Goal: Transaction & Acquisition: Purchase product/service

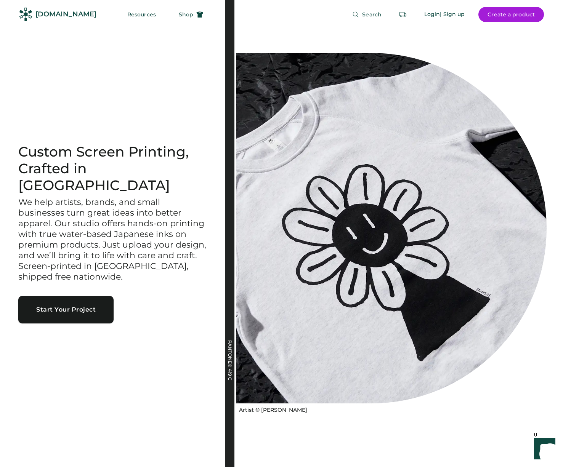
click at [81, 304] on button "Start Your Project" at bounding box center [65, 309] width 95 height 27
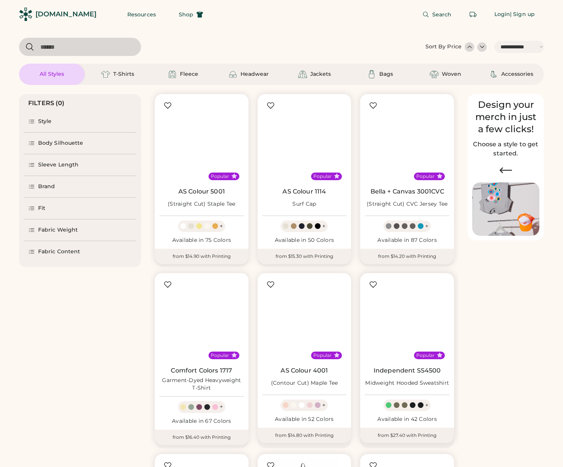
select select "*****"
select select "*"
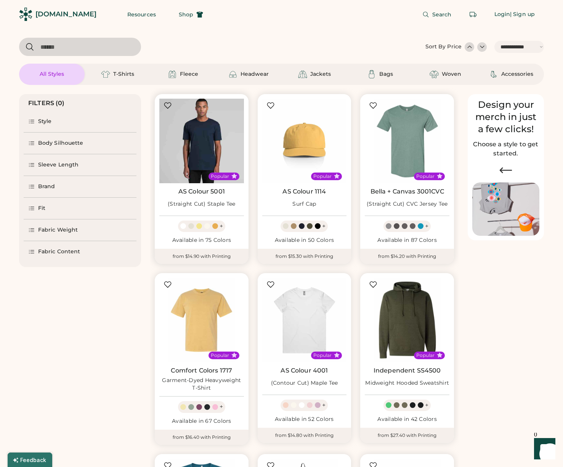
click at [208, 149] on img at bounding box center [201, 141] width 85 height 85
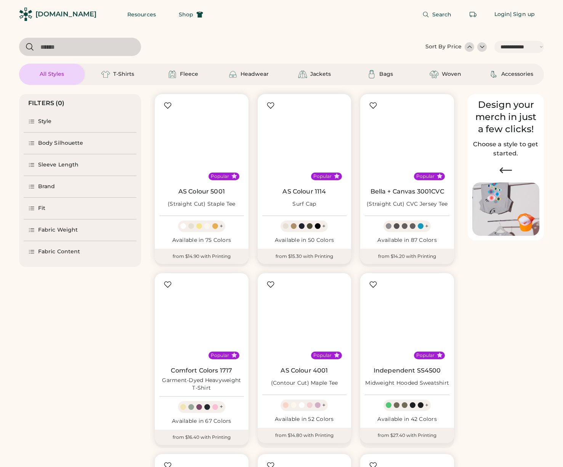
select select "*****"
select select "*"
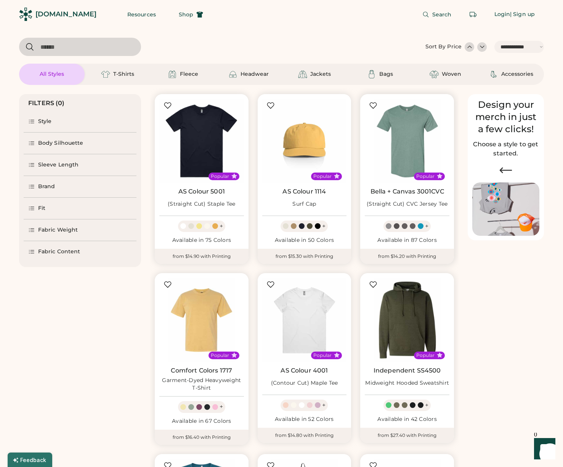
scroll to position [145, 0]
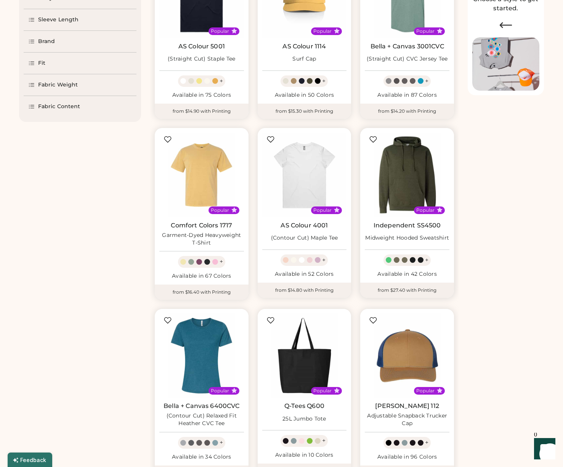
select select "*****"
select select "*"
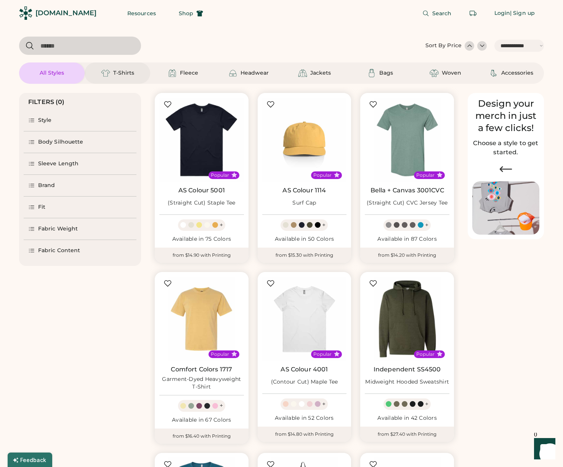
scroll to position [0, 0]
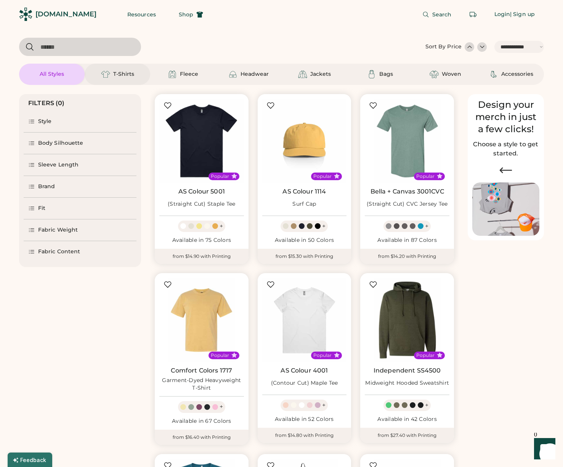
click at [129, 78] on div "T-Shirts" at bounding box center [118, 74] width 66 height 21
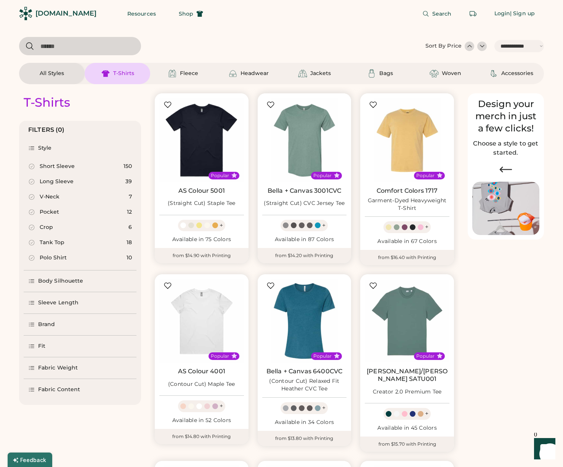
scroll to position [2, 0]
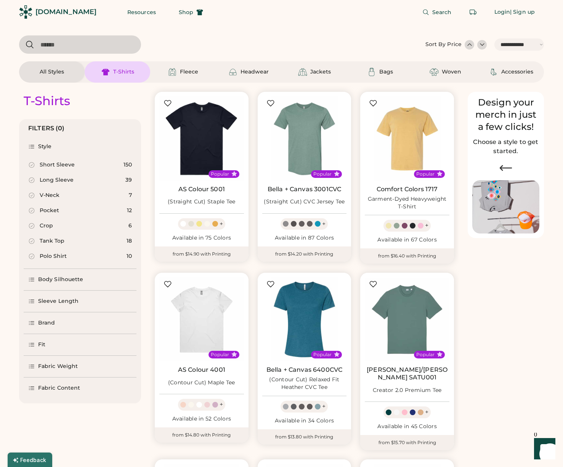
click at [49, 165] on div "Short Sleeve" at bounding box center [57, 165] width 35 height 8
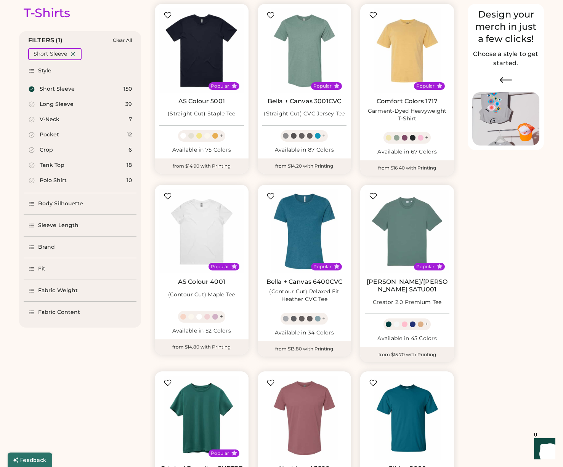
scroll to position [141, 0]
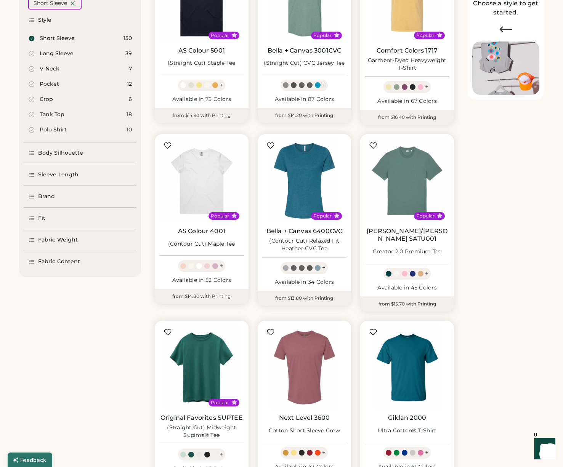
click at [65, 240] on div "Fabric Weight" at bounding box center [58, 240] width 40 height 8
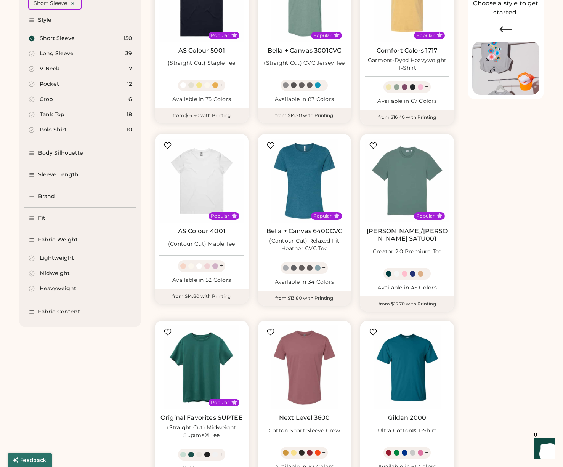
click at [61, 276] on div "Midweight" at bounding box center [55, 274] width 30 height 8
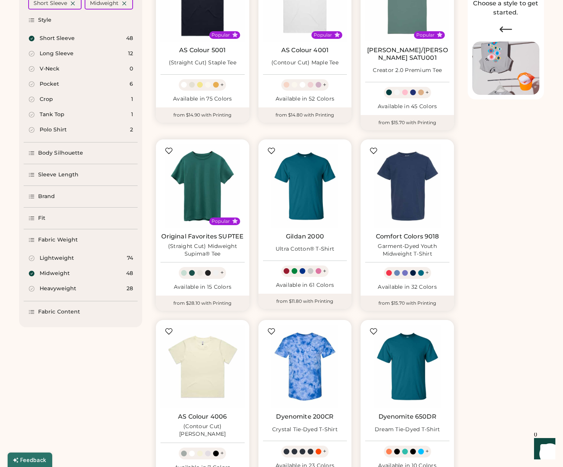
click at [66, 289] on div "Heavyweight" at bounding box center [58, 289] width 37 height 8
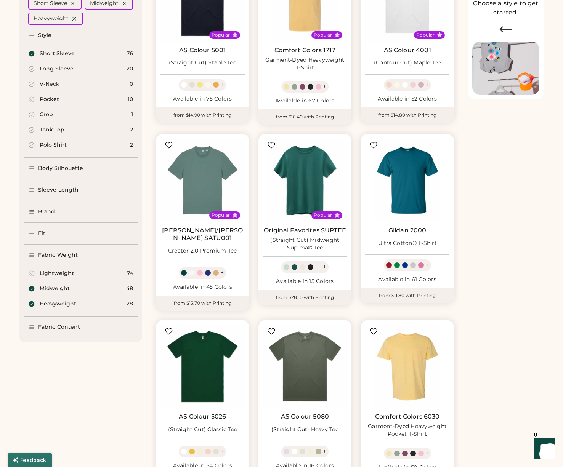
click at [66, 330] on div "Fabric Content" at bounding box center [59, 327] width 42 height 8
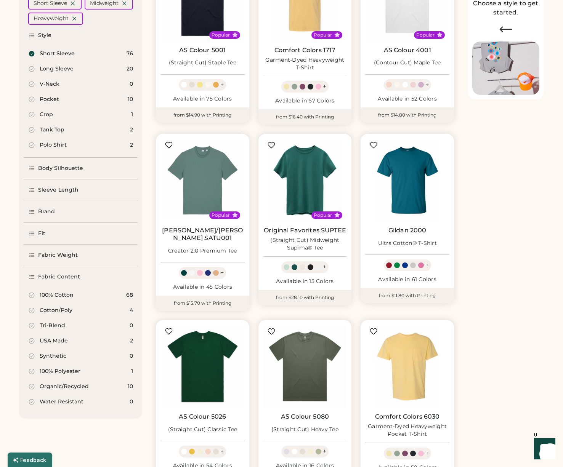
click at [64, 296] on div "100% Cotton" at bounding box center [57, 295] width 34 height 8
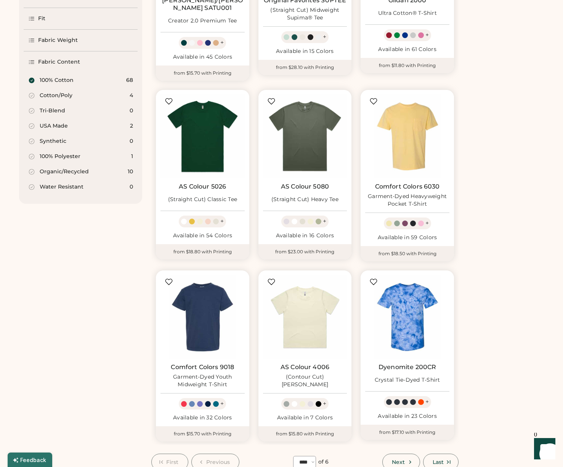
scroll to position [461, 0]
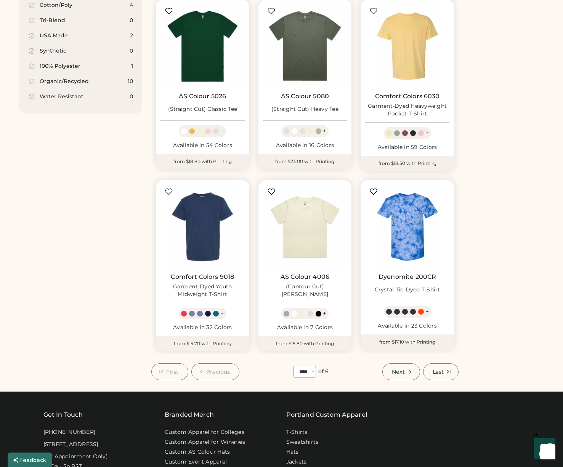
click at [402, 369] on span "Next" at bounding box center [398, 371] width 13 height 5
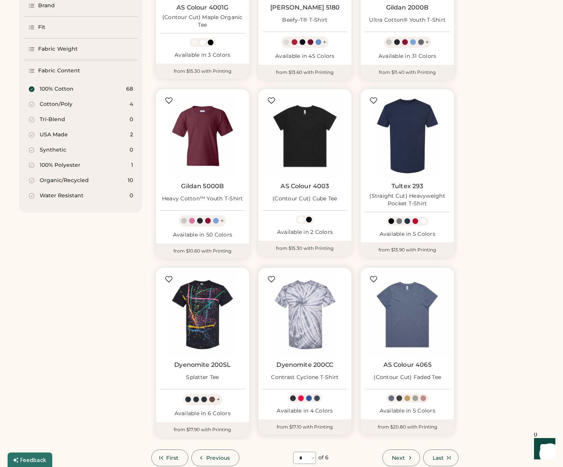
scroll to position [379, 0]
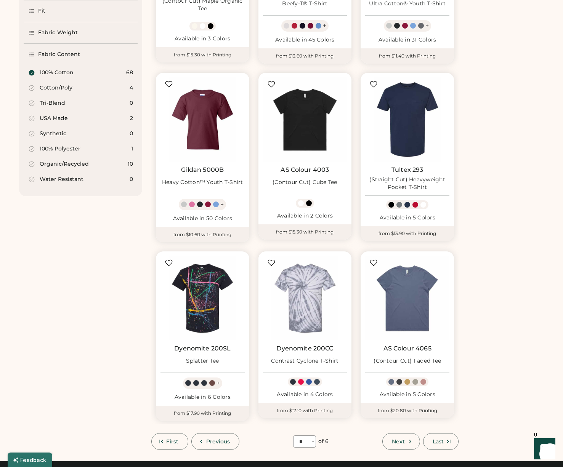
click at [397, 441] on span "Next" at bounding box center [398, 441] width 13 height 5
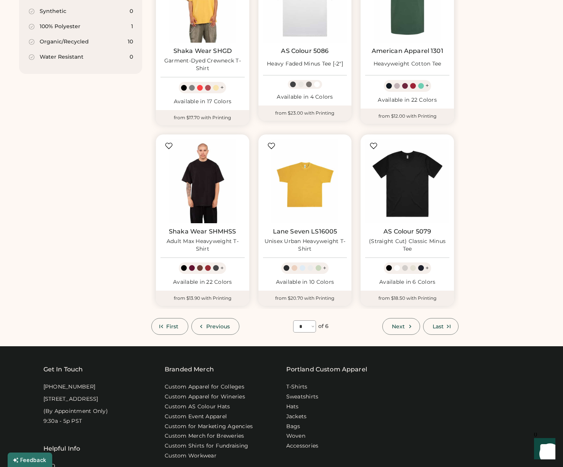
scroll to position [502, 0]
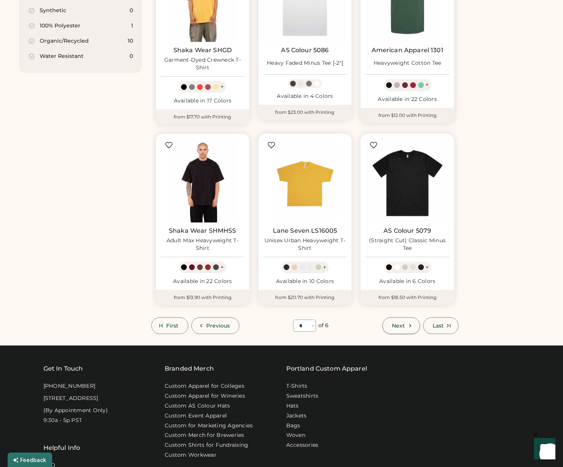
click at [401, 323] on span "Next" at bounding box center [398, 325] width 13 height 5
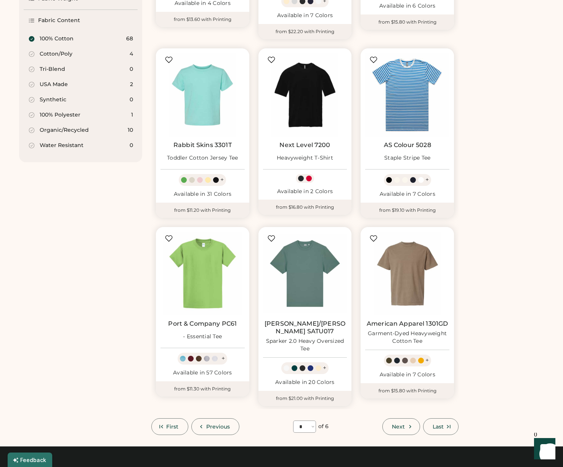
scroll to position [413, 0]
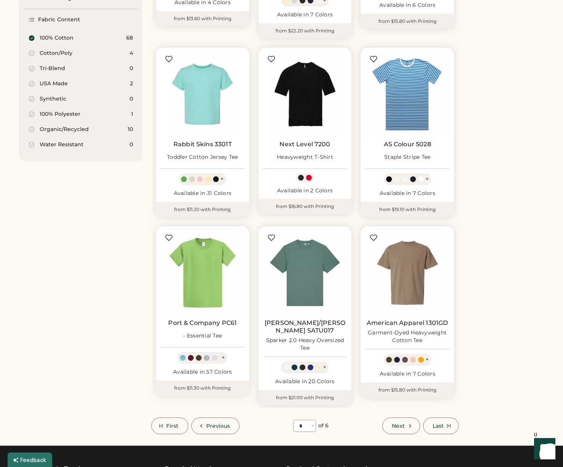
click at [394, 423] on span "Next" at bounding box center [398, 425] width 13 height 5
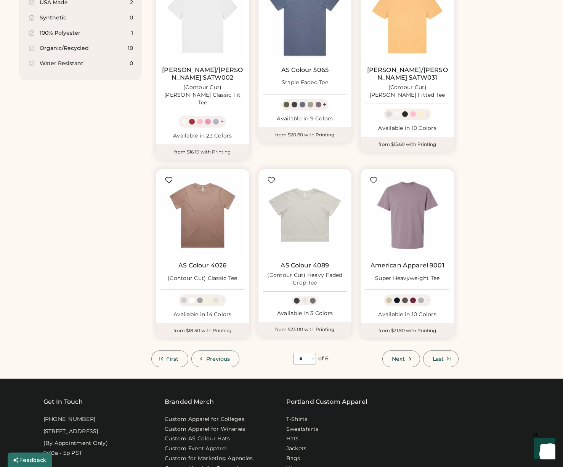
scroll to position [500, 0]
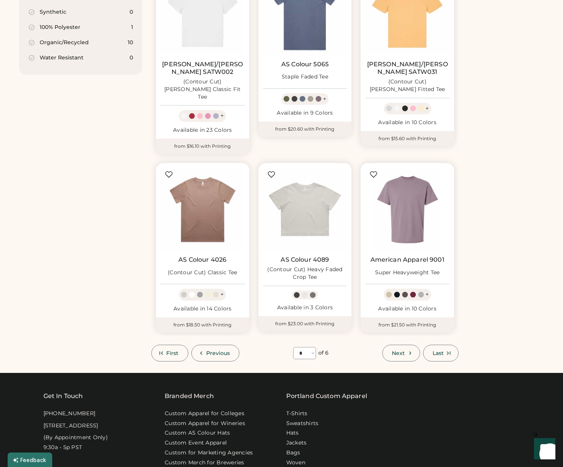
click at [400, 351] on span "Next" at bounding box center [398, 353] width 13 height 5
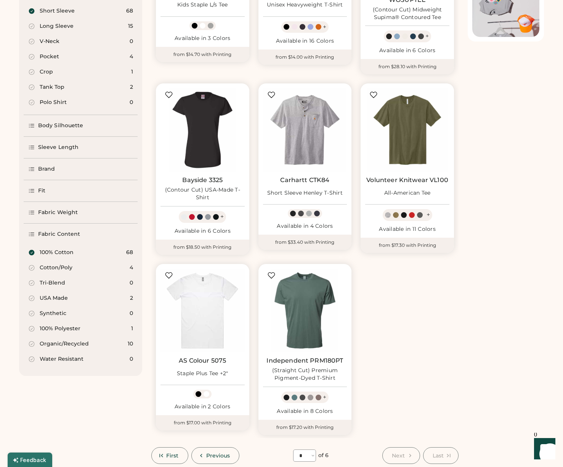
scroll to position [214, 0]
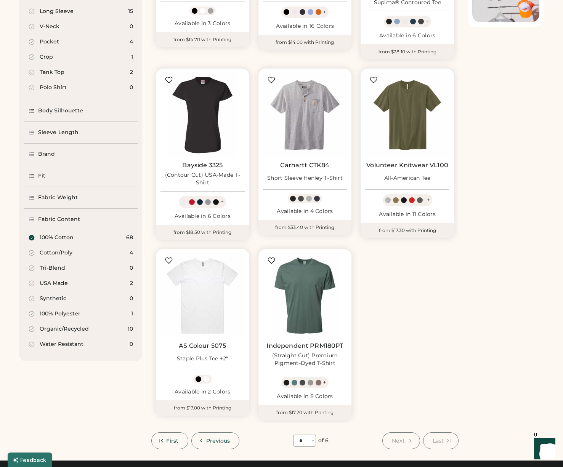
click at [47, 207] on div "Fabric Weight" at bounding box center [81, 197] width 114 height 21
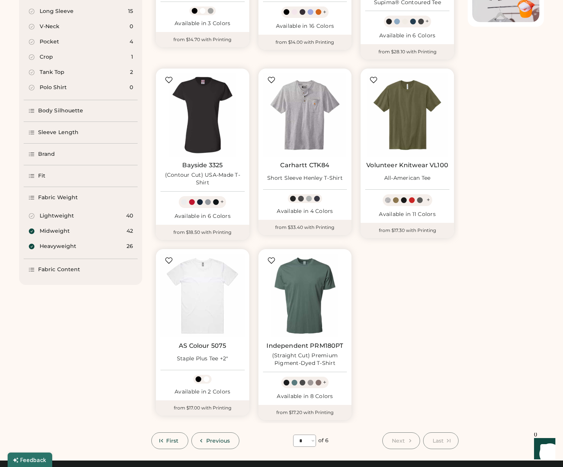
click at [34, 230] on icon at bounding box center [32, 232] width 6 height 6
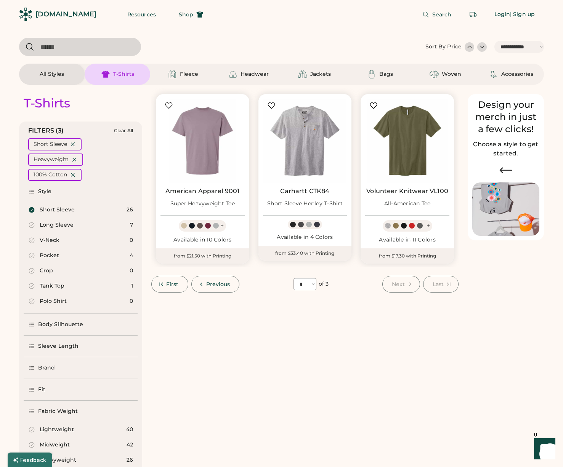
click at [178, 286] on span "First" at bounding box center [172, 284] width 13 height 5
select select "*"
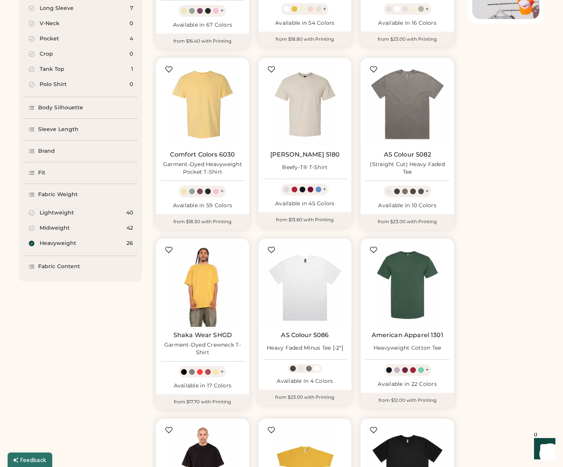
scroll to position [219, 0]
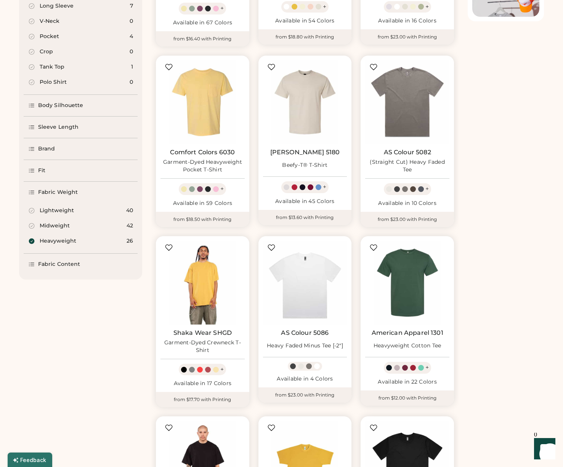
click at [39, 170] on div "Fit" at bounding box center [41, 171] width 7 height 8
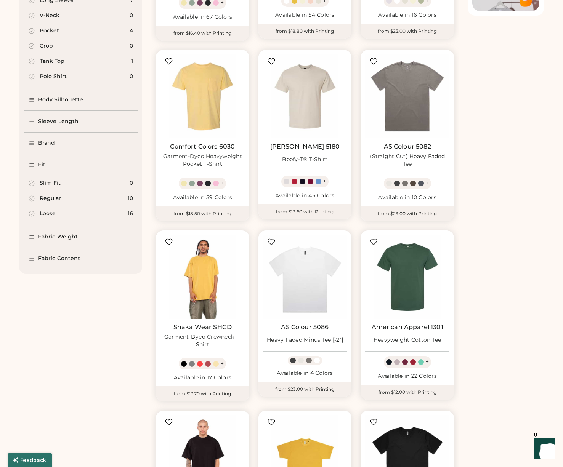
scroll to position [233, 0]
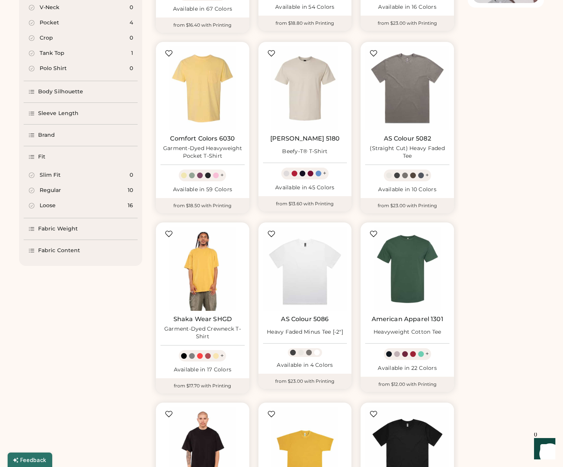
click at [41, 134] on div "Brand" at bounding box center [46, 135] width 17 height 8
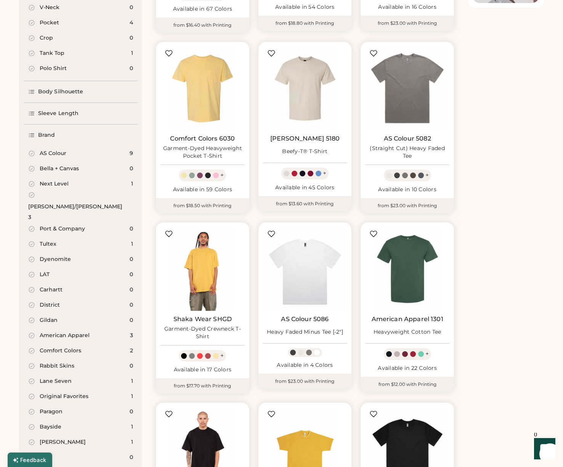
click at [46, 138] on div "Brand" at bounding box center [46, 135] width 17 height 8
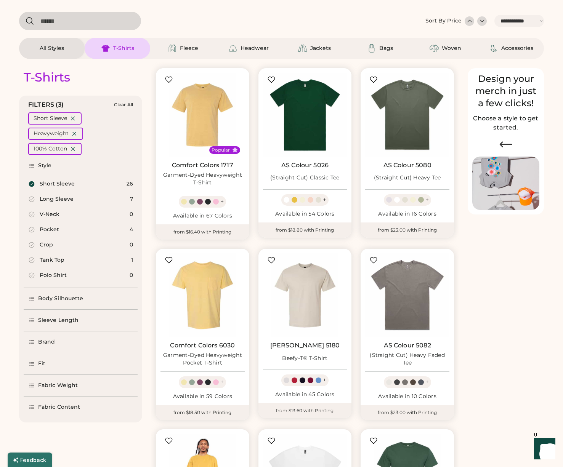
scroll to position [21, 0]
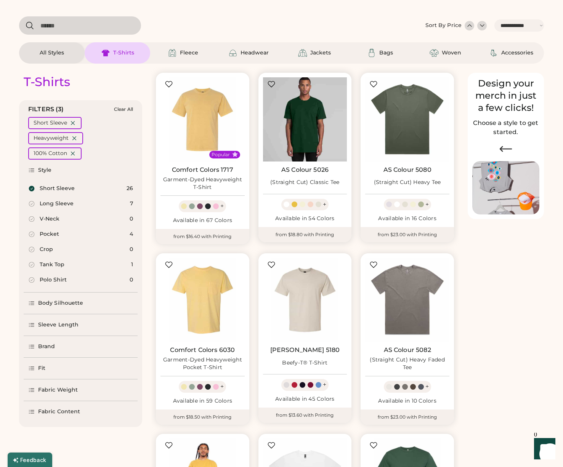
click at [316, 115] on img at bounding box center [305, 119] width 84 height 84
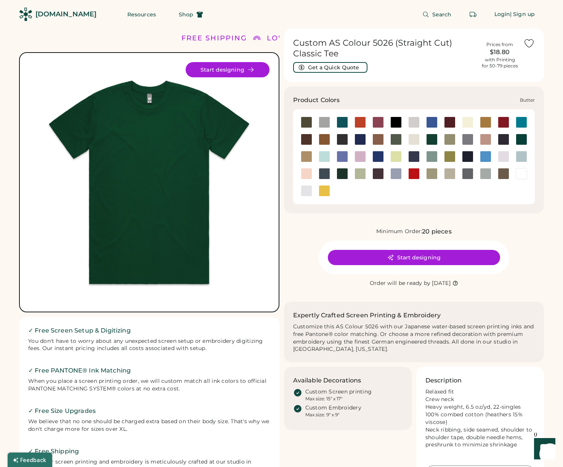
click at [471, 121] on div at bounding box center [467, 122] width 11 height 11
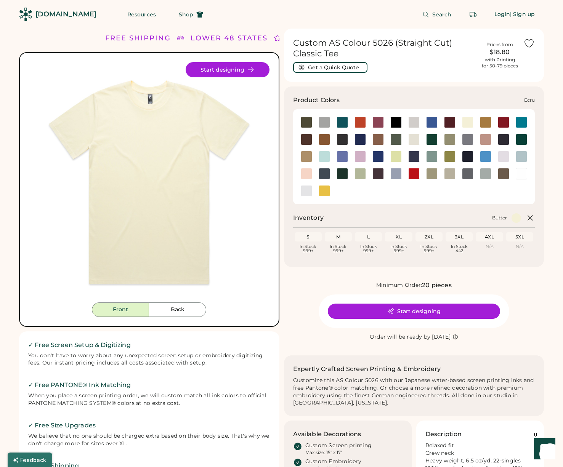
click at [413, 140] on div at bounding box center [413, 139] width 11 height 11
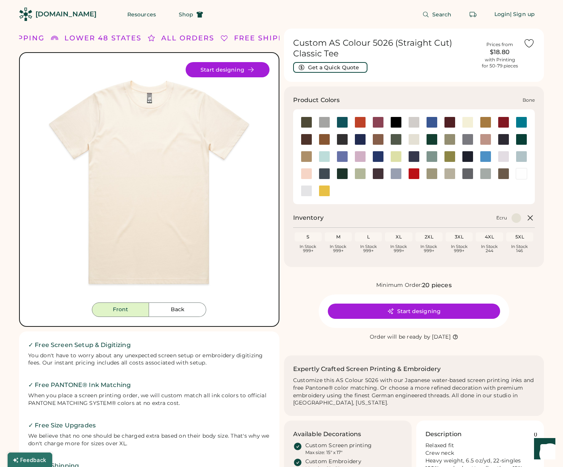
click at [416, 120] on div at bounding box center [413, 122] width 11 height 11
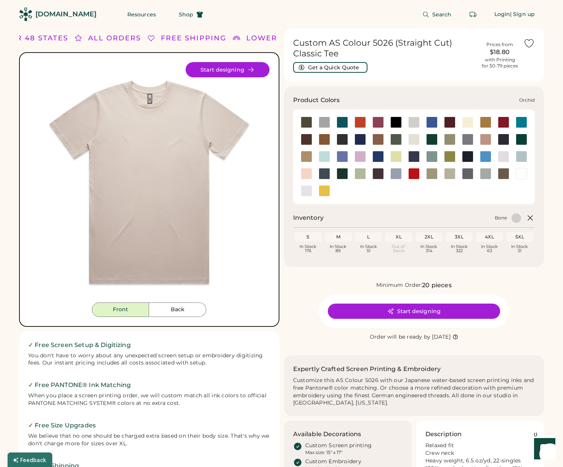
click at [503, 152] on div at bounding box center [503, 156] width 11 height 11
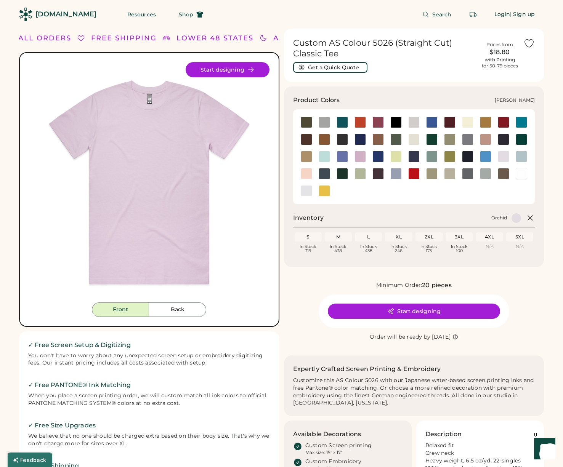
click at [303, 189] on div at bounding box center [306, 190] width 11 height 11
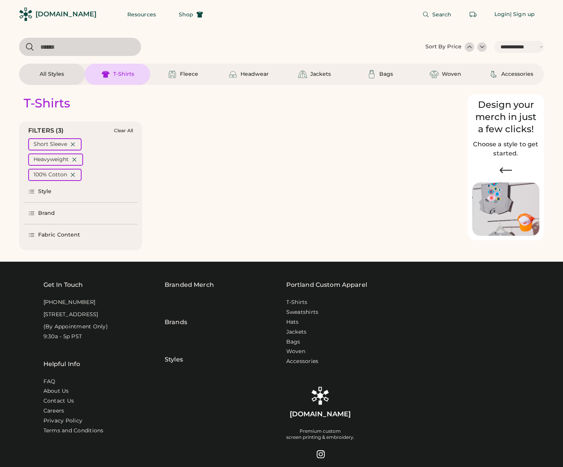
select select "*****"
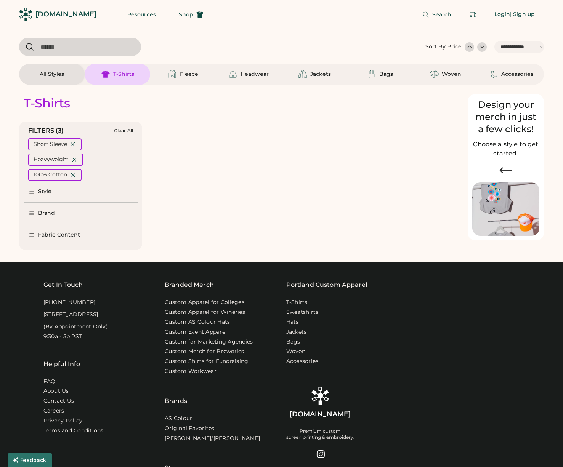
scroll to position [21, 0]
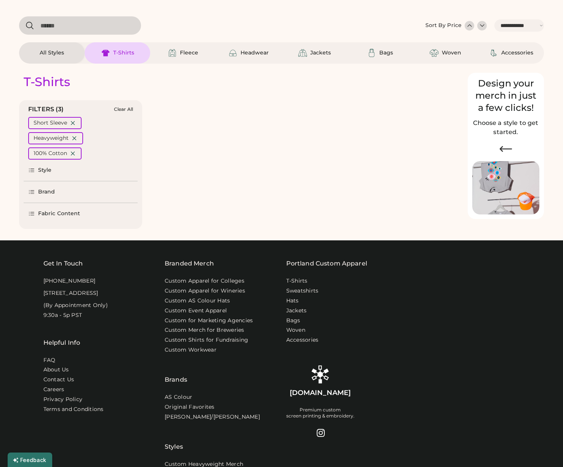
select select "*"
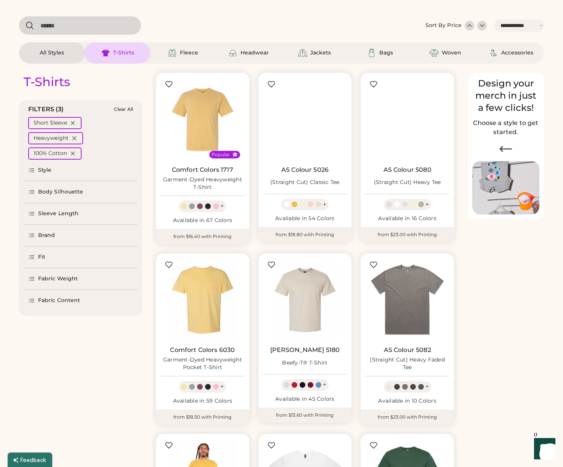
scroll to position [10, 0]
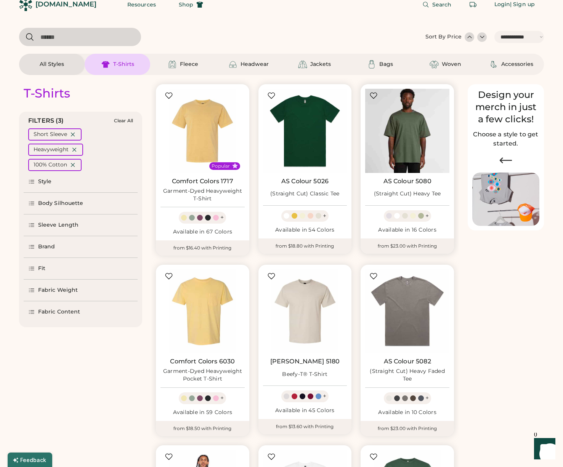
click at [417, 131] on img at bounding box center [407, 131] width 84 height 84
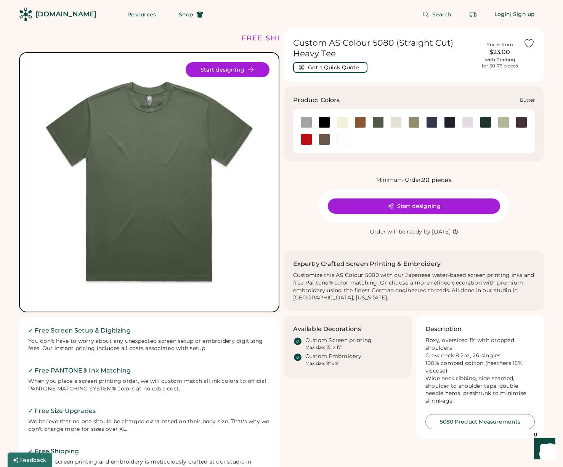
click at [342, 123] on div at bounding box center [341, 122] width 11 height 11
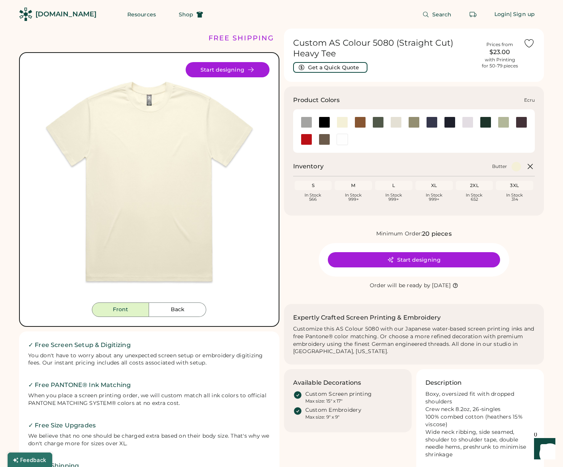
click at [395, 122] on div at bounding box center [395, 122] width 11 height 11
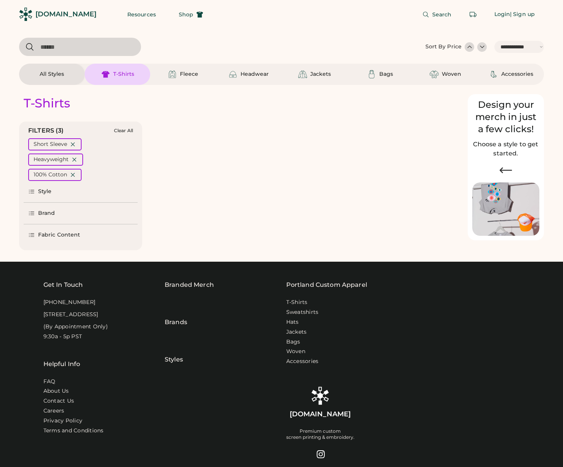
select select "*****"
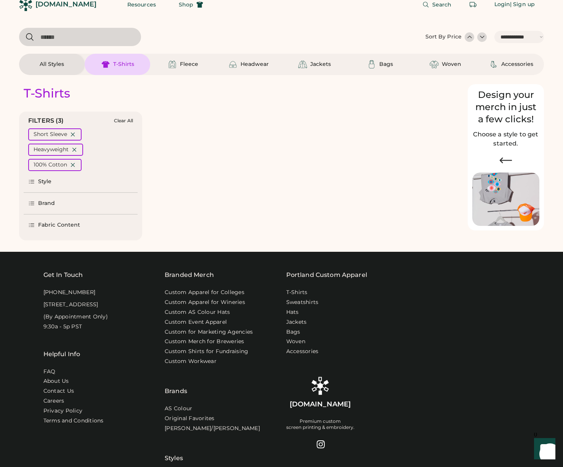
select select "*"
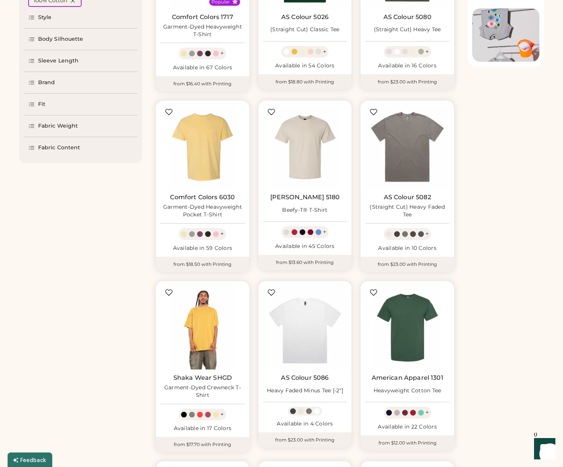
scroll to position [175, 0]
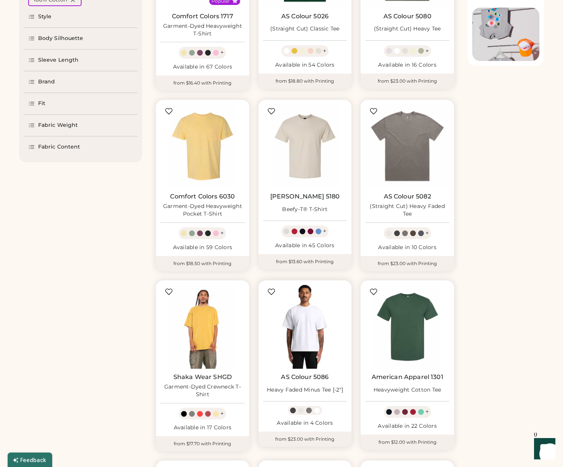
click at [303, 309] on img at bounding box center [305, 327] width 84 height 84
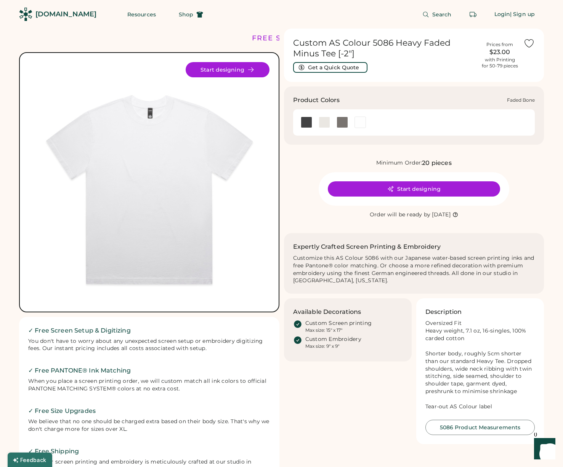
click at [323, 120] on div at bounding box center [324, 122] width 11 height 11
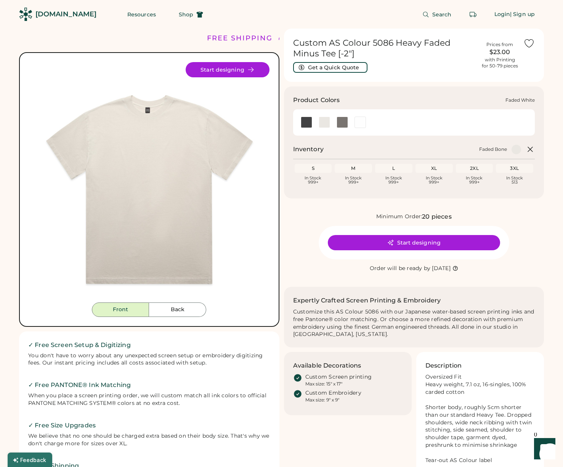
click at [363, 123] on div at bounding box center [359, 122] width 11 height 11
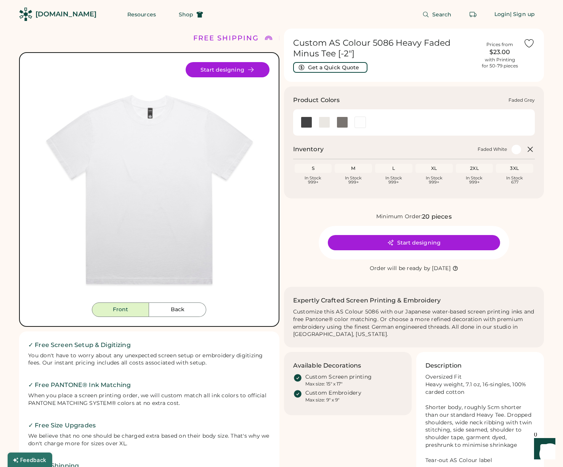
click at [341, 123] on div at bounding box center [341, 122] width 11 height 11
click at [327, 123] on div at bounding box center [324, 122] width 11 height 11
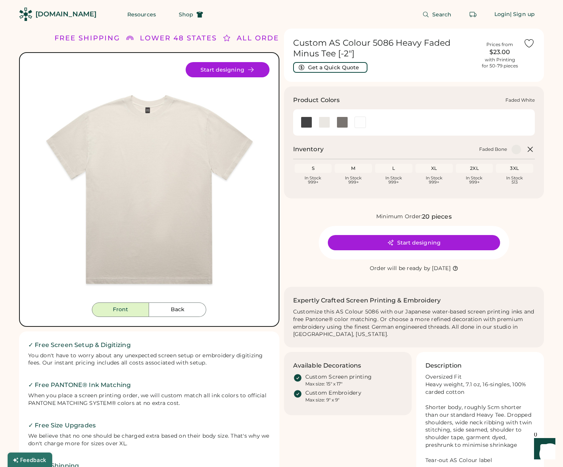
click at [361, 121] on div at bounding box center [359, 122] width 11 height 11
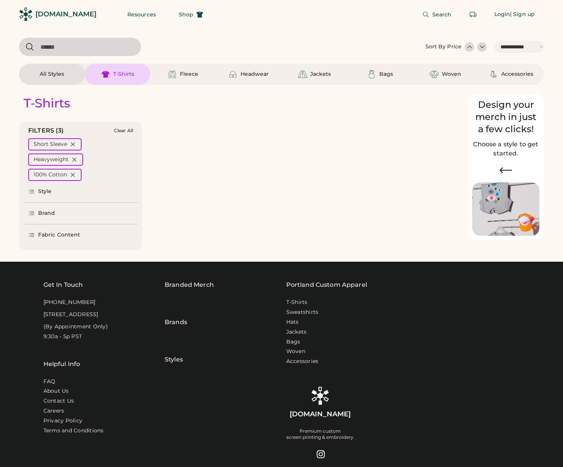
select select "*****"
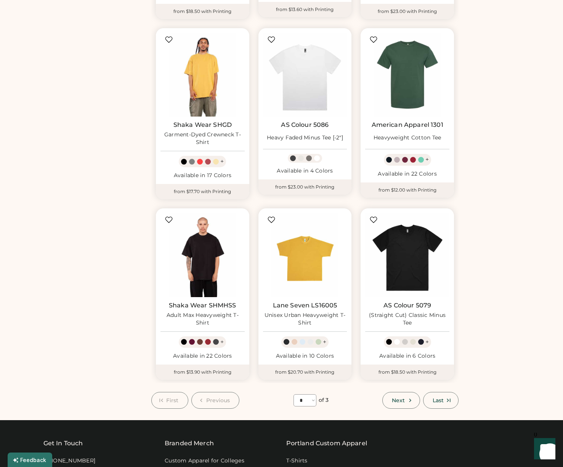
scroll to position [428, 0]
click at [445, 402] on button "Last" at bounding box center [440, 400] width 35 height 17
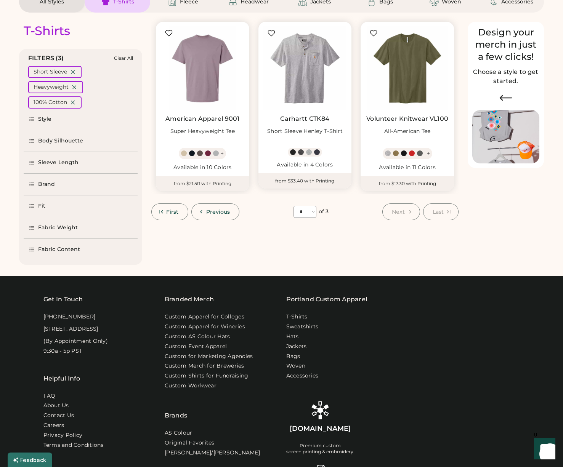
scroll to position [25, 0]
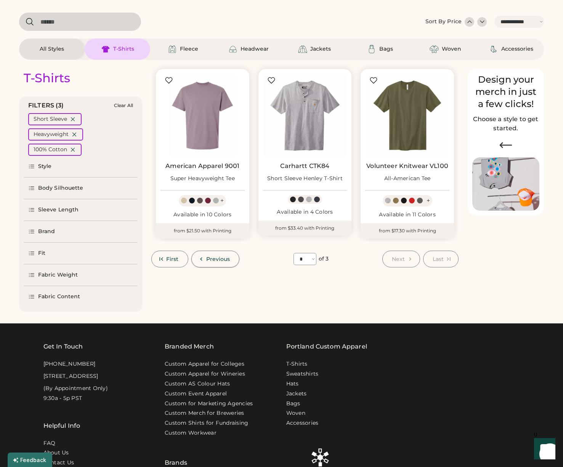
click at [213, 258] on span "Previous" at bounding box center [218, 258] width 24 height 5
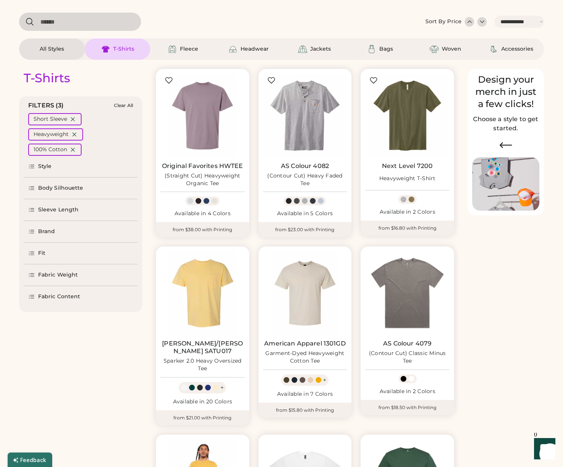
select select "*"
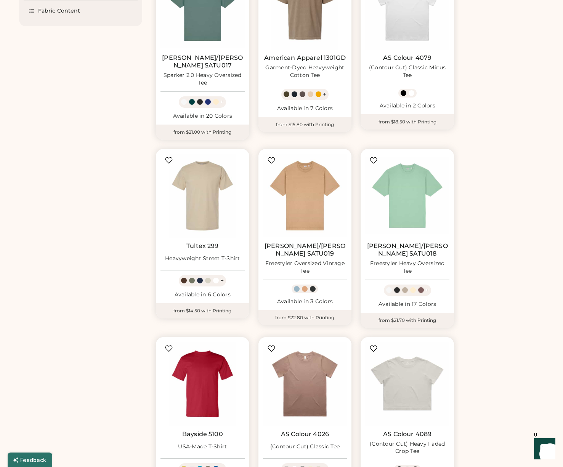
scroll to position [388, 0]
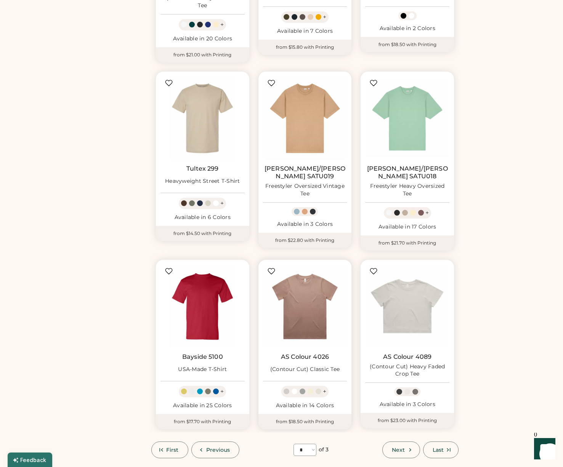
click at [314, 288] on img at bounding box center [305, 306] width 84 height 84
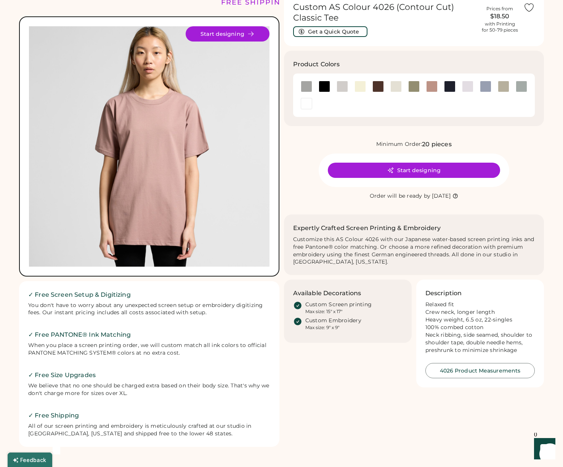
scroll to position [36, 0]
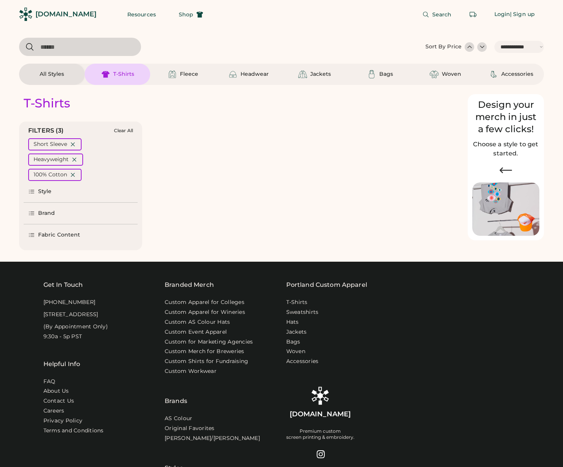
select select "*****"
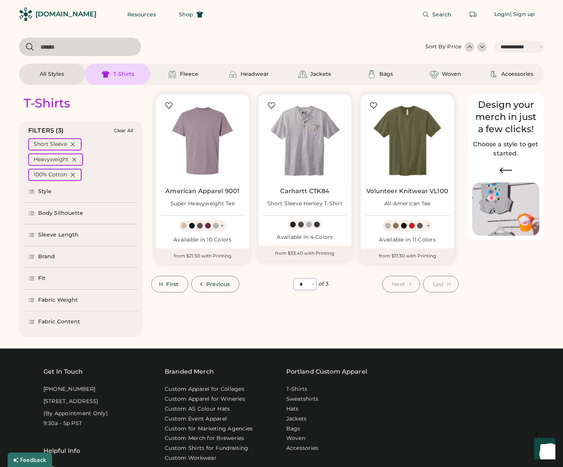
click at [167, 283] on span "First" at bounding box center [172, 284] width 13 height 5
select select "*"
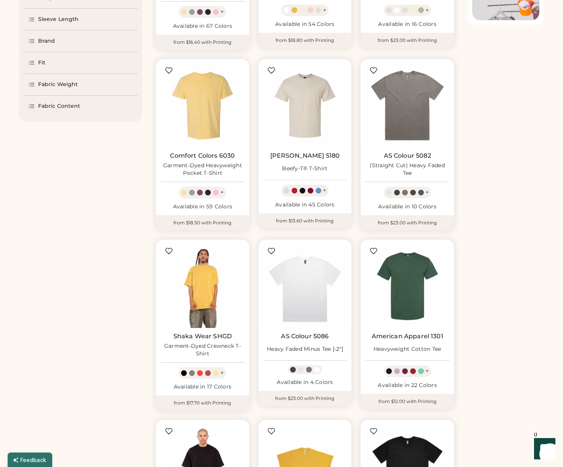
scroll to position [244, 0]
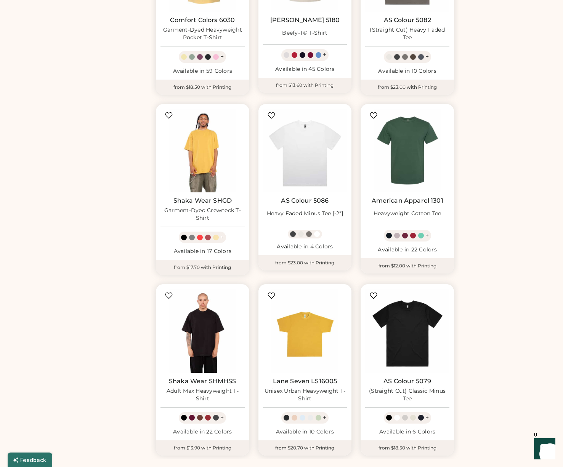
click at [303, 317] on img at bounding box center [305, 331] width 84 height 84
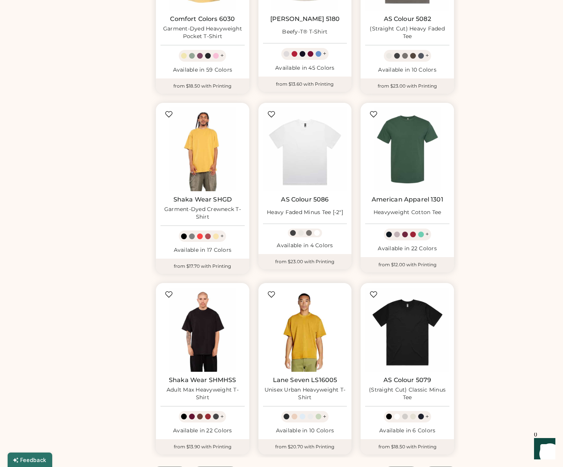
scroll to position [353, 0]
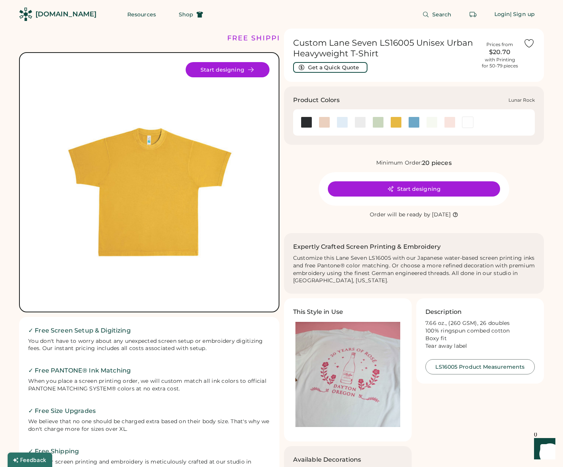
click at [359, 122] on div at bounding box center [359, 122] width 11 height 11
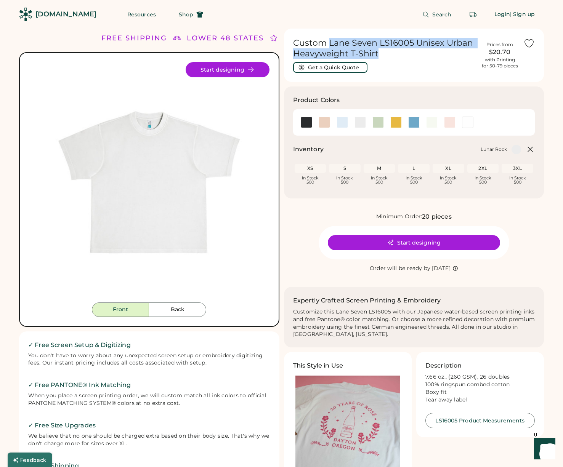
drag, startPoint x: 329, startPoint y: 41, endPoint x: 380, endPoint y: 51, distance: 52.5
click at [380, 51] on h1 "Custom Lane Seven LS16005 Unisex Urban Heavyweight T-Shirt" at bounding box center [384, 48] width 183 height 21
copy h1 "Lane Seven LS16005 Unisex Urban Heavyweight T-Shirt"
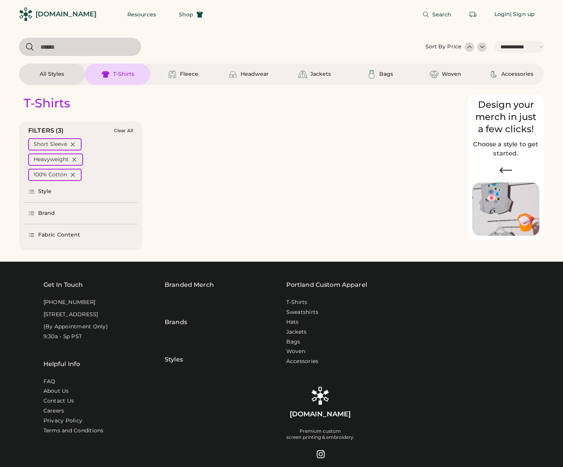
select select "*****"
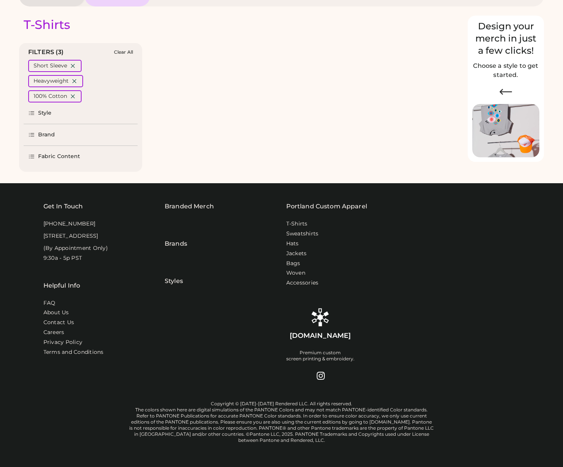
select select "*"
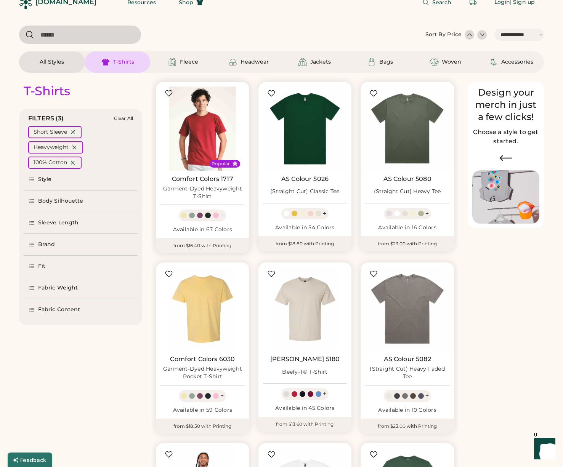
scroll to position [8, 0]
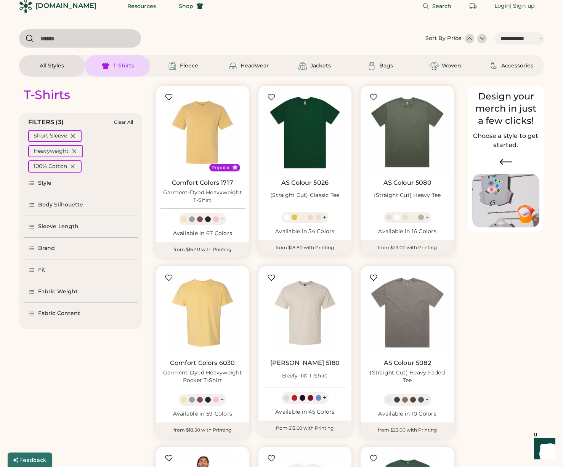
click at [33, 251] on icon at bounding box center [31, 248] width 7 height 7
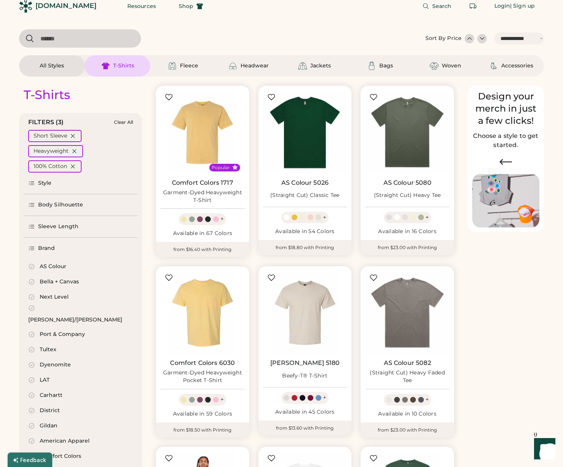
click at [33, 267] on icon at bounding box center [31, 266] width 7 height 7
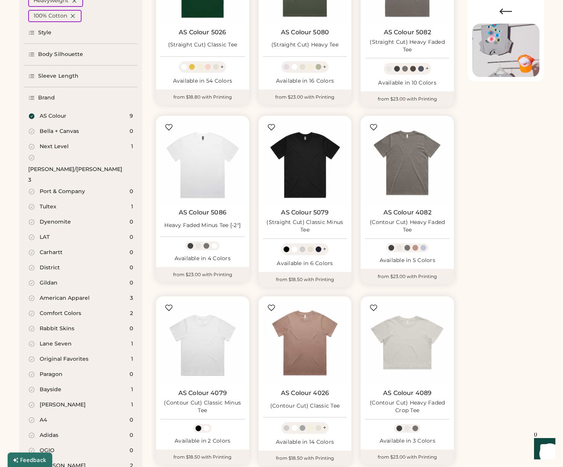
scroll to position [153, 0]
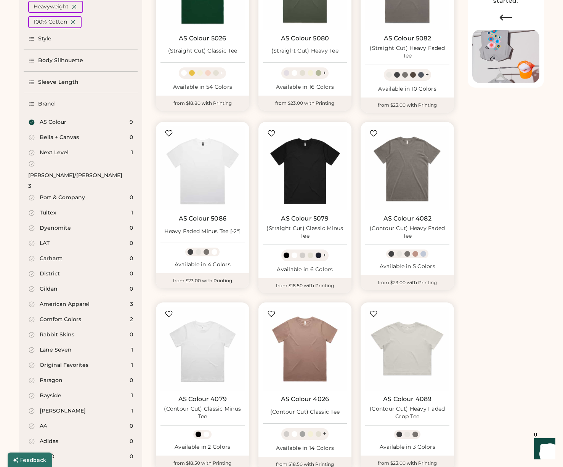
click at [45, 102] on div "Brand" at bounding box center [46, 104] width 17 height 8
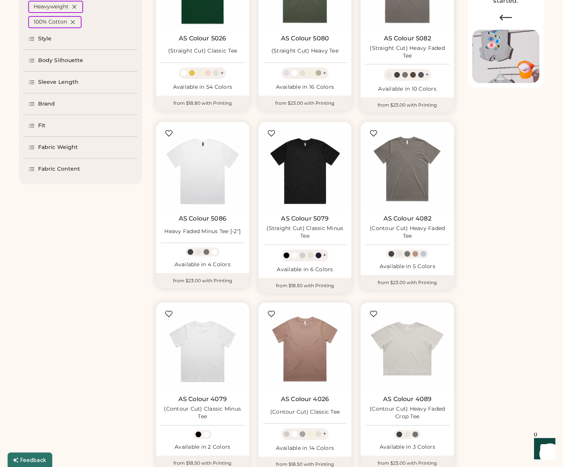
click at [37, 61] on div "Body Silhouette" at bounding box center [55, 61] width 55 height 8
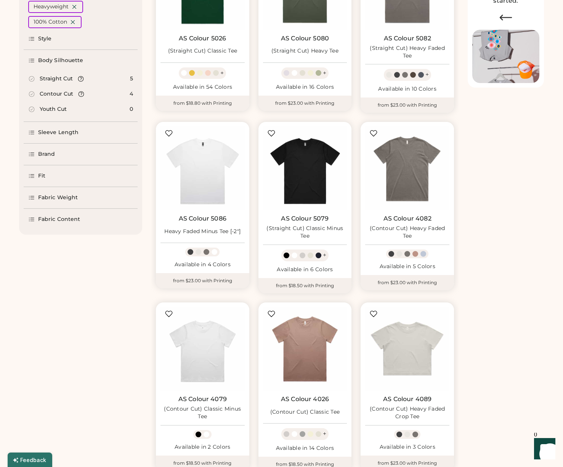
click at [78, 80] on icon at bounding box center [80, 78] width 7 height 7
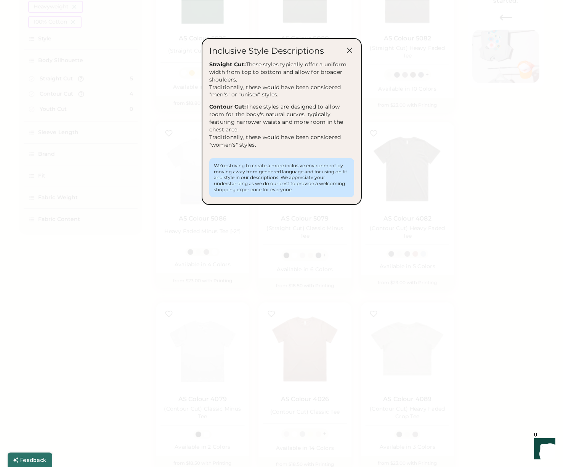
click at [349, 52] on icon at bounding box center [349, 50] width 9 height 9
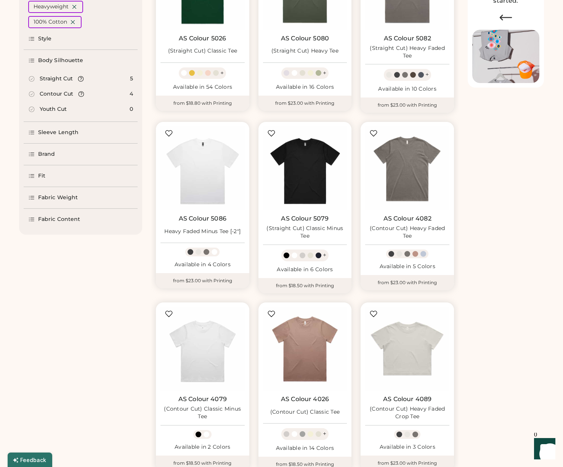
click at [59, 78] on div "Straight Cut" at bounding box center [56, 79] width 33 height 8
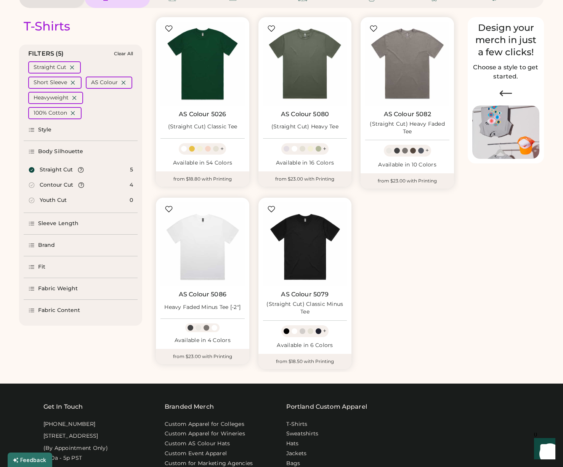
scroll to position [77, 0]
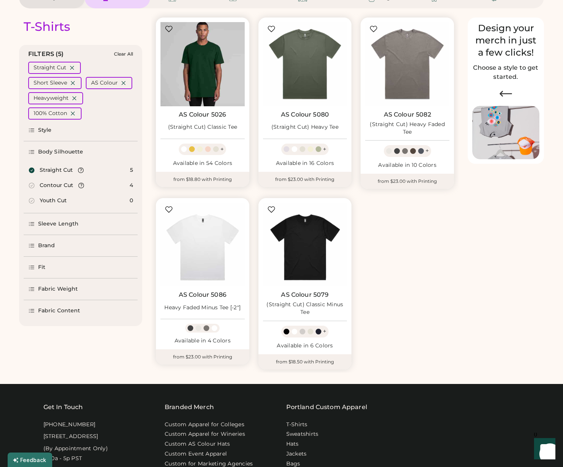
click at [202, 67] on img at bounding box center [202, 64] width 84 height 84
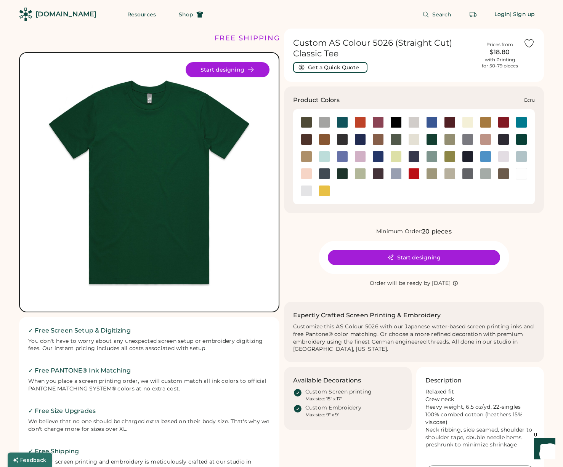
click at [411, 140] on div at bounding box center [413, 139] width 11 height 11
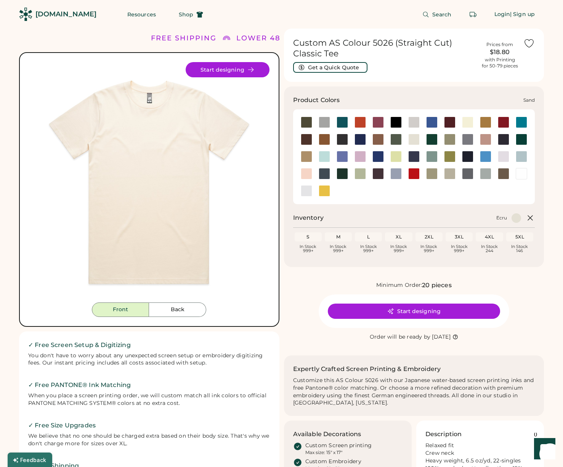
click at [452, 173] on div at bounding box center [449, 173] width 11 height 11
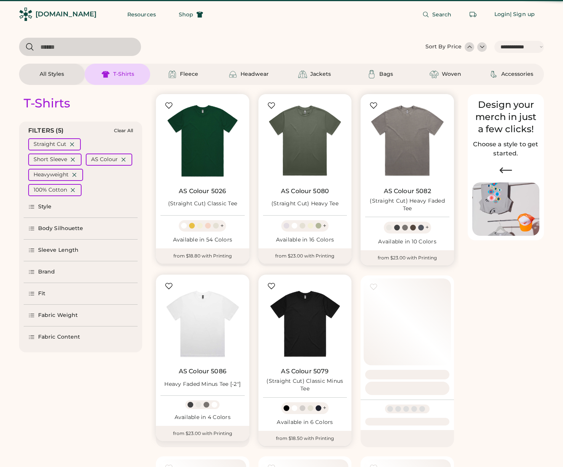
select select "*****"
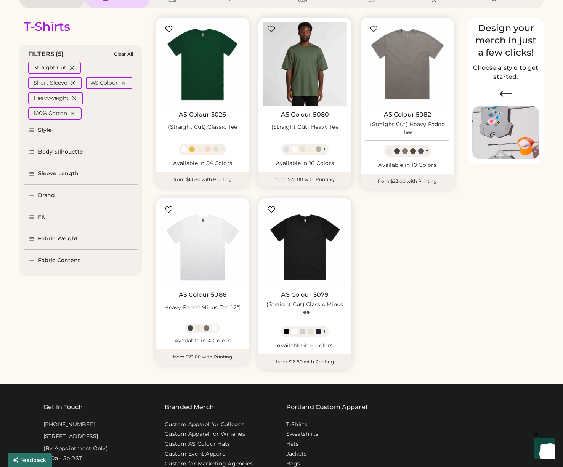
click at [322, 91] on img at bounding box center [305, 64] width 84 height 84
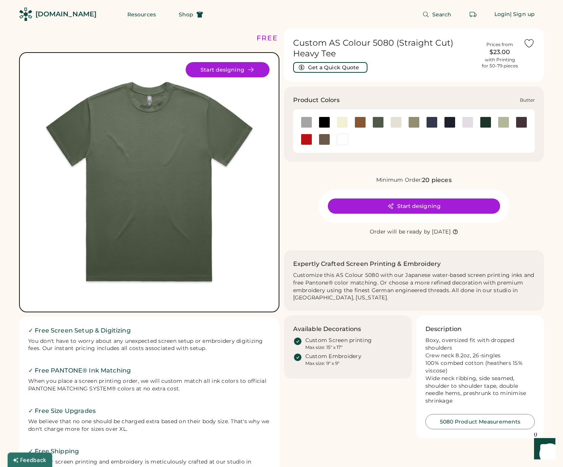
click at [343, 123] on div at bounding box center [341, 122] width 11 height 11
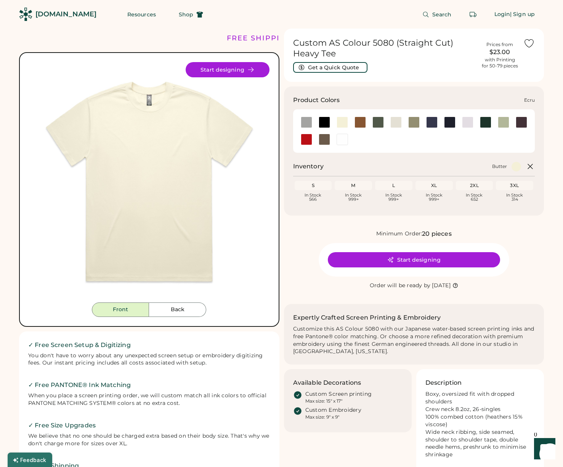
click at [396, 123] on div at bounding box center [395, 122] width 11 height 11
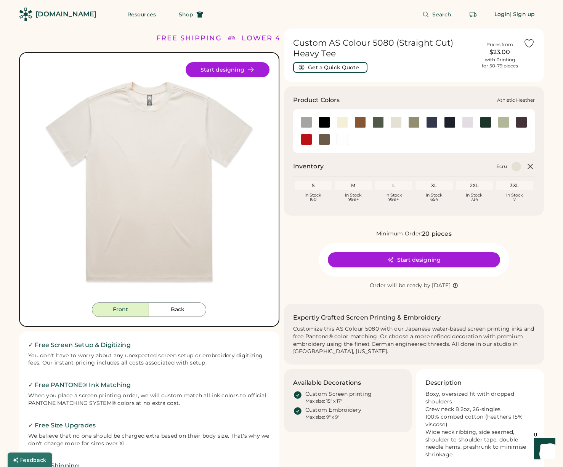
click at [308, 123] on div at bounding box center [306, 122] width 11 height 11
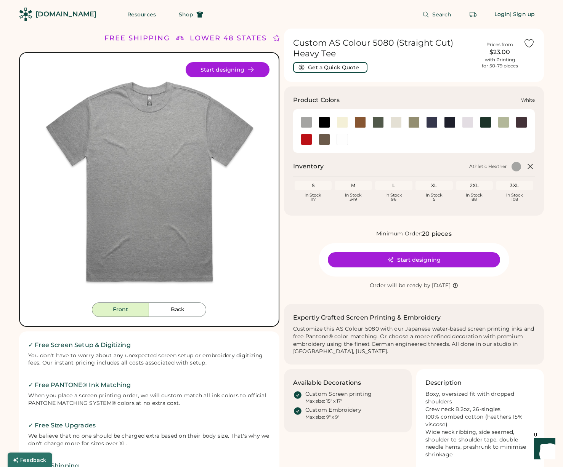
click at [340, 140] on div at bounding box center [341, 139] width 11 height 11
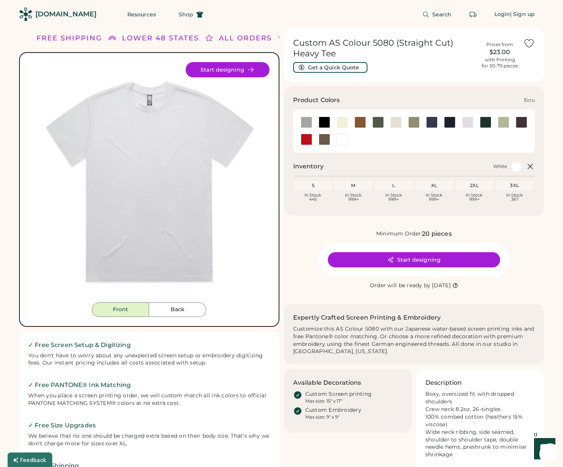
click at [392, 124] on div at bounding box center [395, 122] width 11 height 11
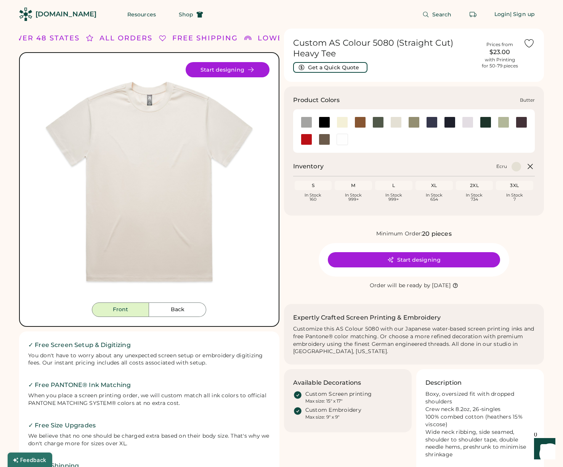
click at [343, 121] on div at bounding box center [341, 122] width 11 height 11
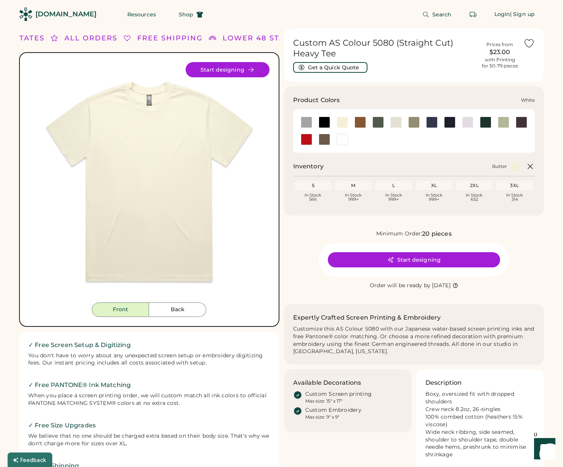
click at [341, 141] on div at bounding box center [341, 139] width 11 height 11
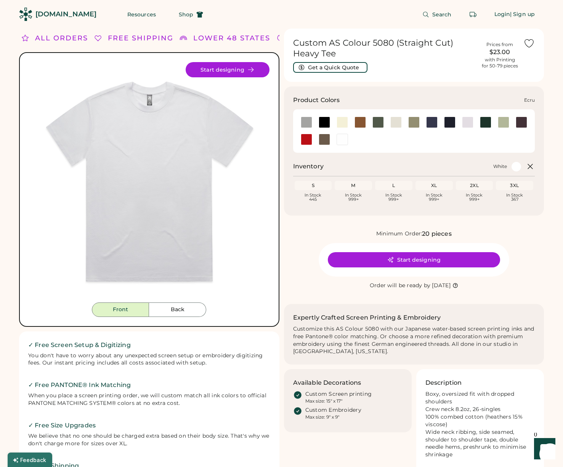
click at [393, 124] on div at bounding box center [395, 122] width 11 height 11
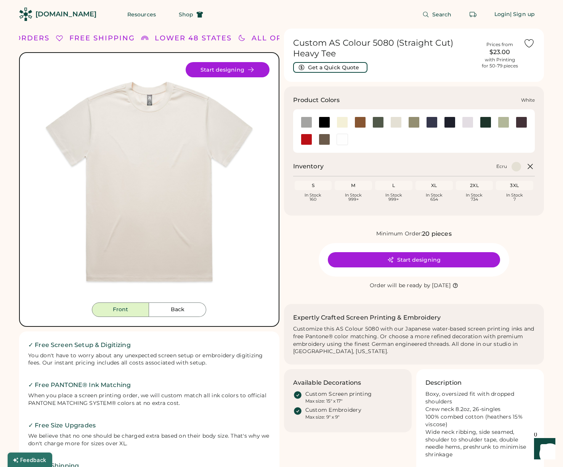
click at [342, 141] on div at bounding box center [341, 139] width 11 height 11
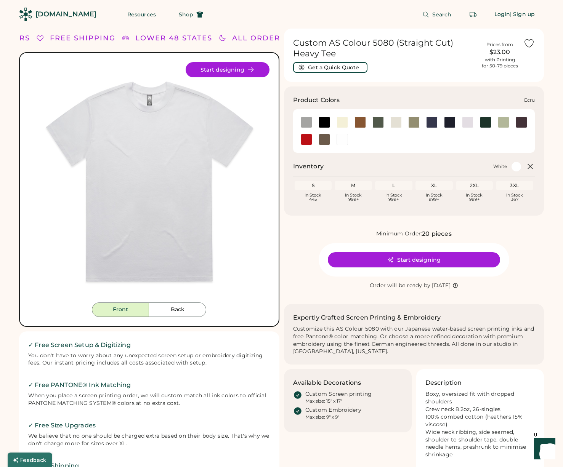
click at [394, 122] on div at bounding box center [395, 122] width 11 height 11
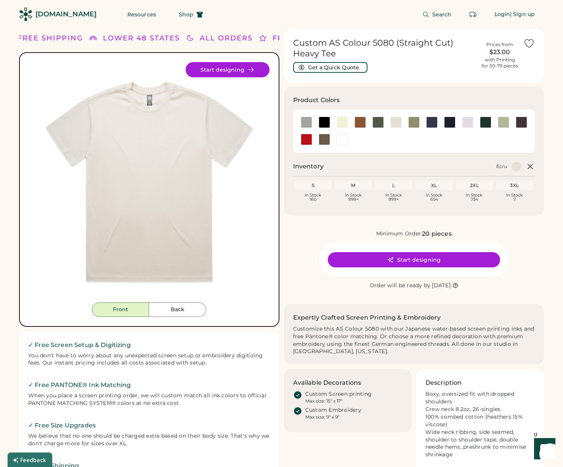
click at [436, 260] on button "Start designing" at bounding box center [414, 259] width 172 height 15
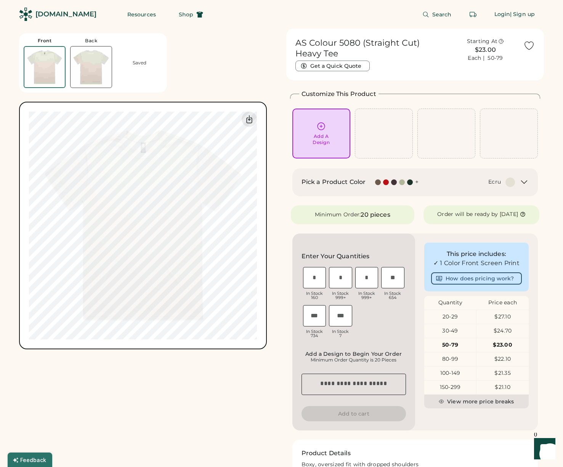
click at [333, 137] on div "Add A Design" at bounding box center [321, 134] width 47 height 24
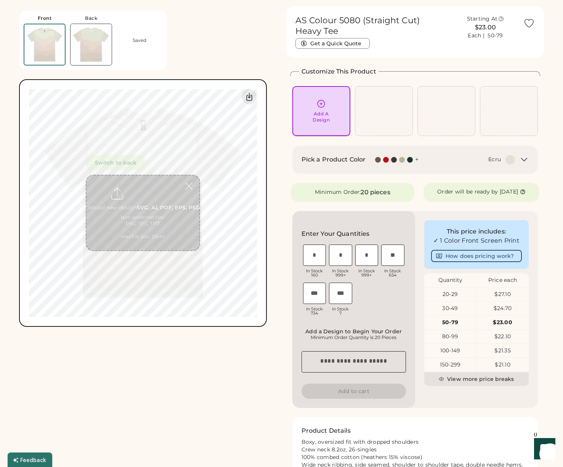
scroll to position [29, 0]
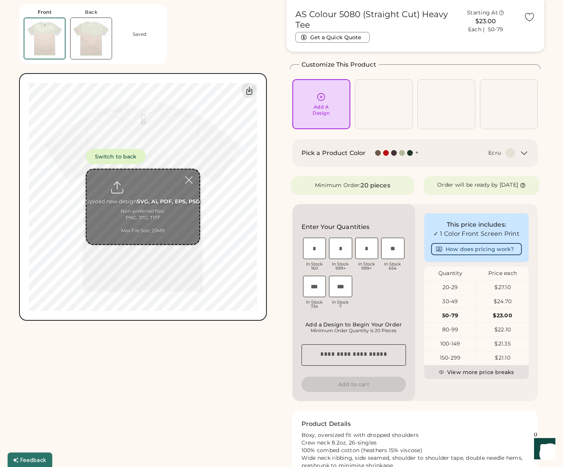
click at [122, 158] on button "Switch to back" at bounding box center [116, 156] width 60 height 15
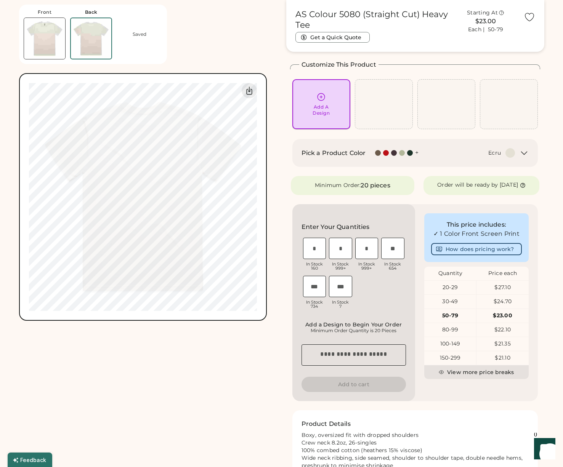
click at [323, 96] on icon at bounding box center [321, 97] width 10 height 10
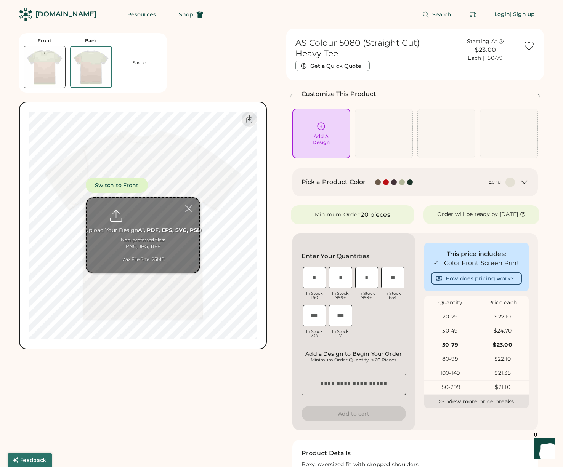
click at [133, 209] on input "file" at bounding box center [142, 235] width 113 height 75
type input "**********"
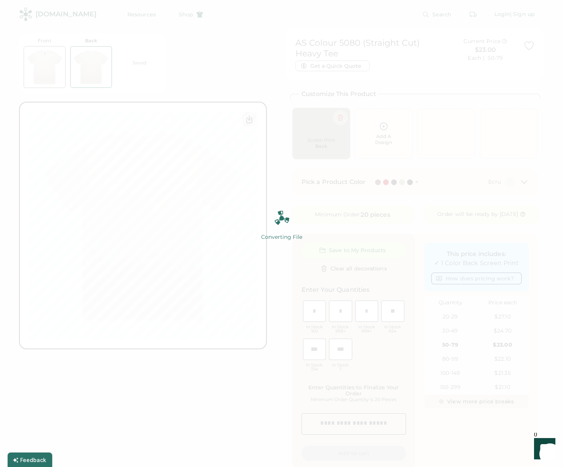
click at [279, 250] on div "Converting File 100% 100%" at bounding box center [281, 234] width 95 height 46
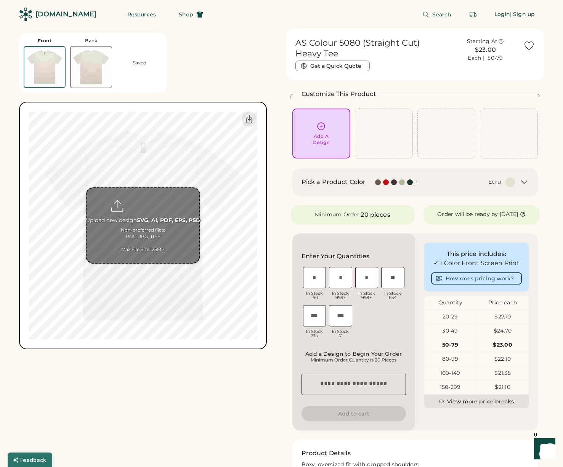
click at [148, 221] on input "file" at bounding box center [142, 225] width 113 height 75
type input "**********"
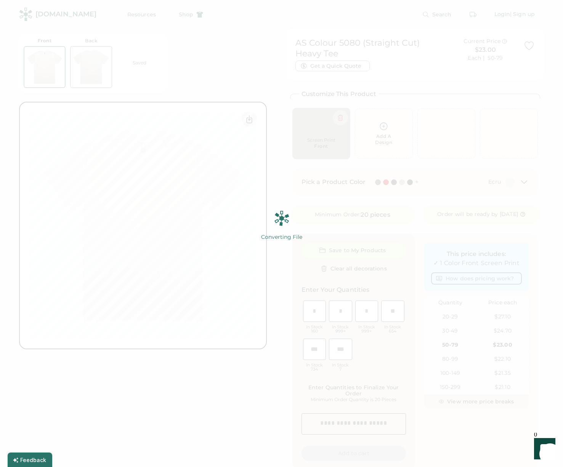
click at [300, 228] on div "Converting File 100% 100%" at bounding box center [281, 234] width 95 height 46
click at [163, 98] on img at bounding box center [281, 233] width 563 height 467
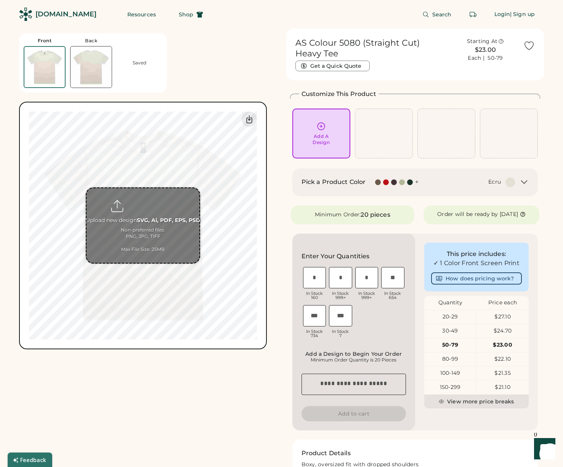
click at [171, 218] on input "file" at bounding box center [142, 225] width 113 height 75
type input "**********"
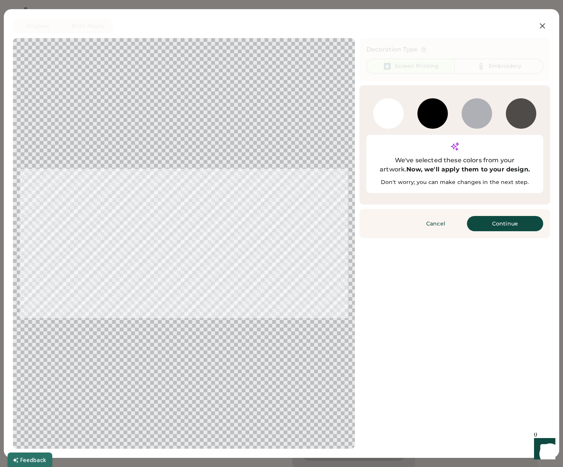
click at [386, 115] on div at bounding box center [388, 113] width 30 height 30
click at [429, 118] on div at bounding box center [432, 113] width 30 height 30
click at [499, 216] on button "Continue" at bounding box center [505, 223] width 76 height 15
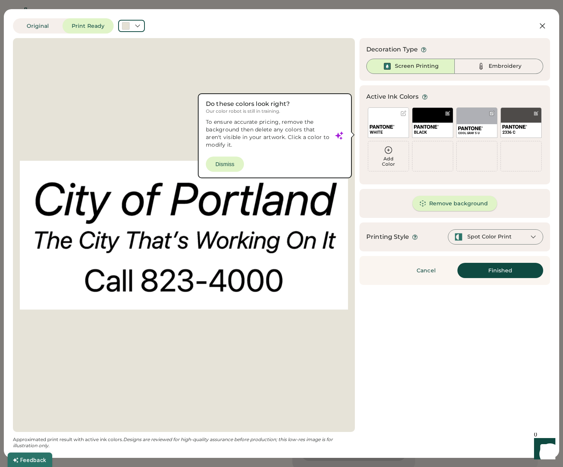
click at [464, 206] on button "Remove background" at bounding box center [454, 203] width 85 height 15
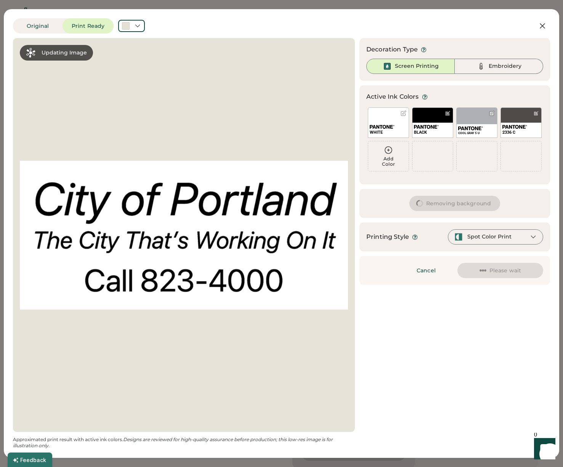
click at [434, 203] on button "Removing background" at bounding box center [454, 203] width 91 height 15
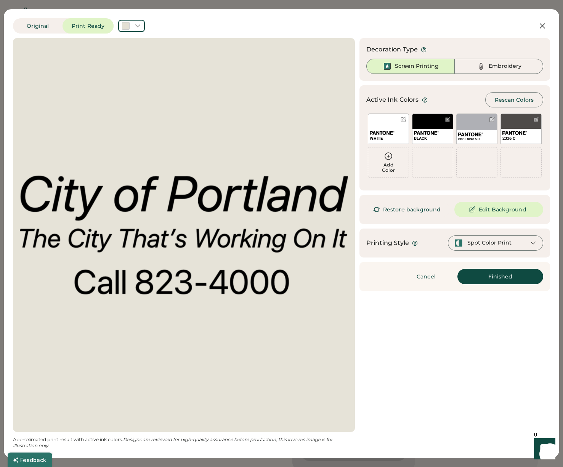
scroll to position [0, 0]
click at [492, 120] on div at bounding box center [492, 120] width 6 height 6
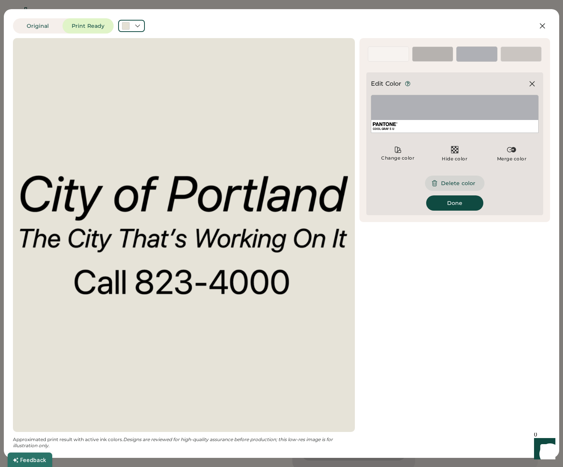
click at [462, 181] on button "Delete color" at bounding box center [454, 183] width 59 height 15
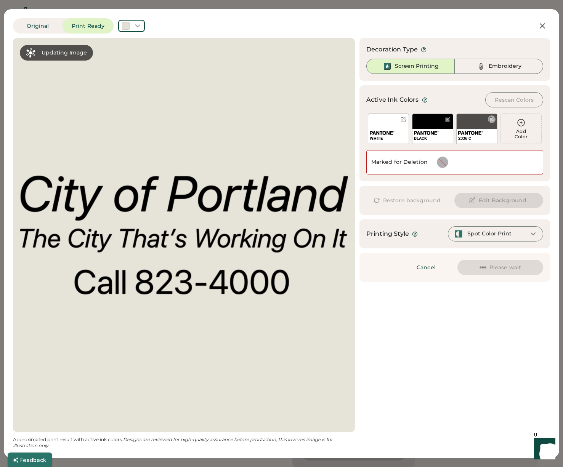
click at [494, 120] on div at bounding box center [492, 120] width 6 height 6
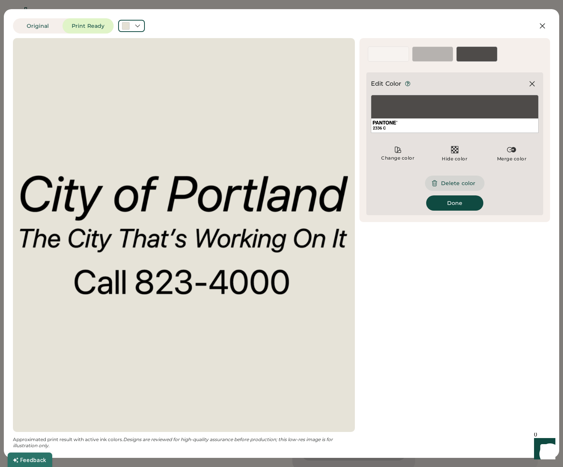
click at [466, 185] on button "Delete color" at bounding box center [454, 183] width 59 height 15
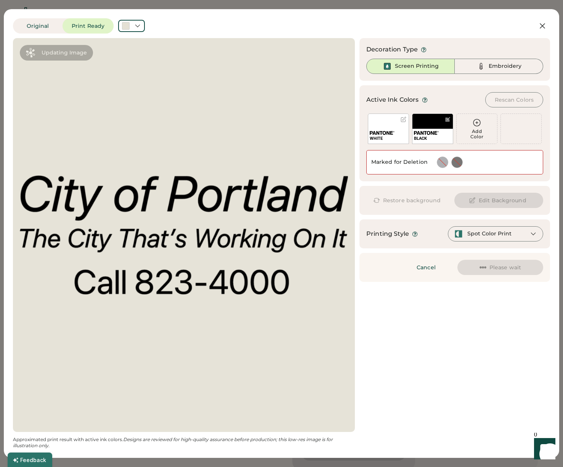
click at [403, 121] on div at bounding box center [403, 120] width 6 height 6
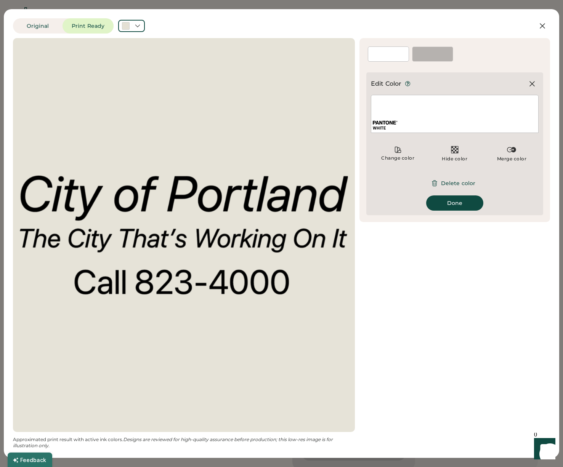
click at [455, 203] on button "Done" at bounding box center [454, 202] width 57 height 15
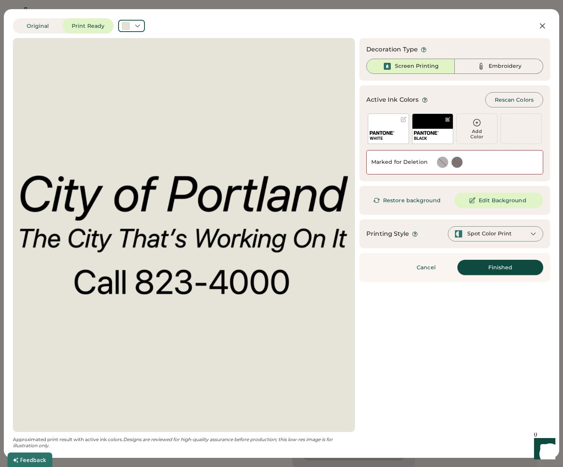
scroll to position [5, 0]
click at [490, 271] on button "Finished" at bounding box center [500, 267] width 86 height 15
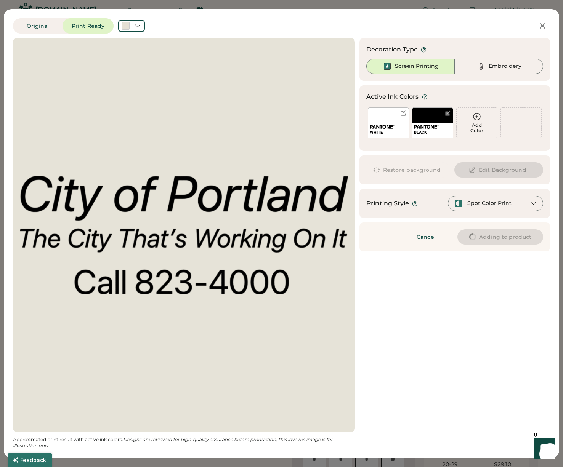
type input "****"
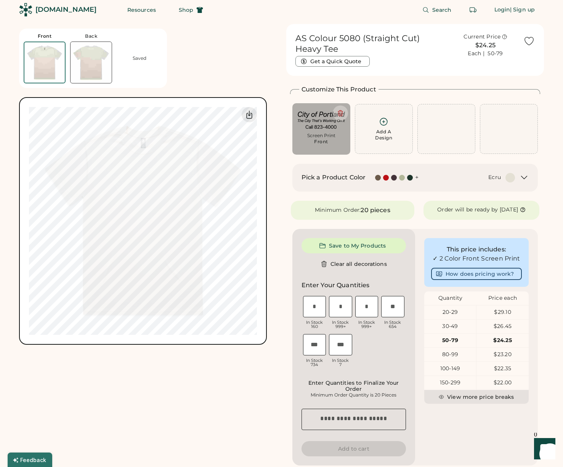
type input "****"
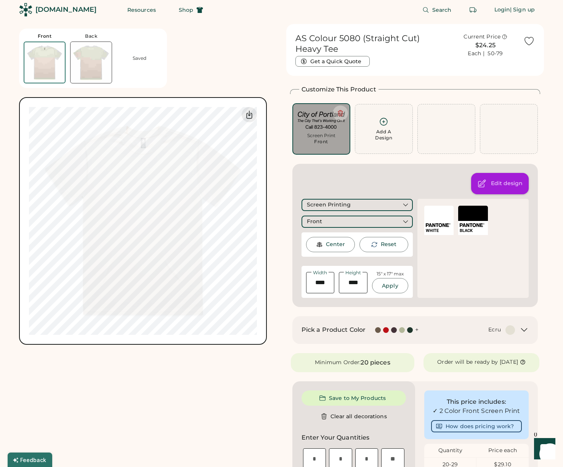
click at [516, 184] on div "Edit design" at bounding box center [507, 184] width 32 height 8
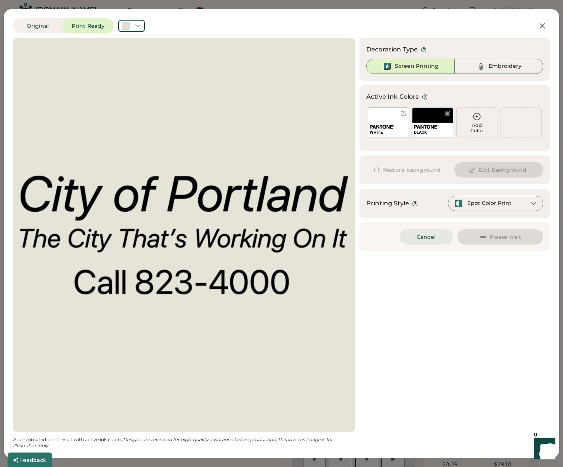
click at [425, 236] on button "Cancel" at bounding box center [425, 236] width 53 height 15
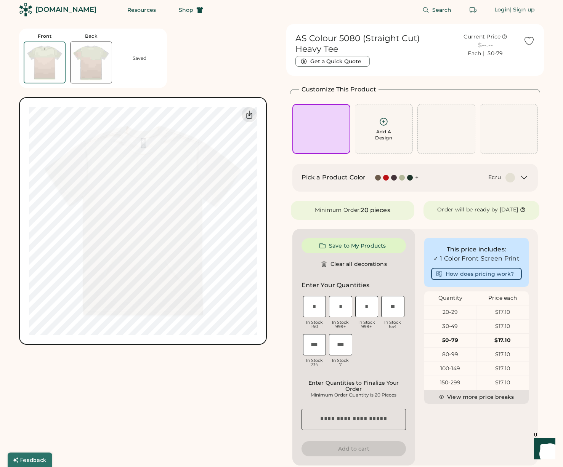
click at [90, 52] on img at bounding box center [90, 62] width 41 height 41
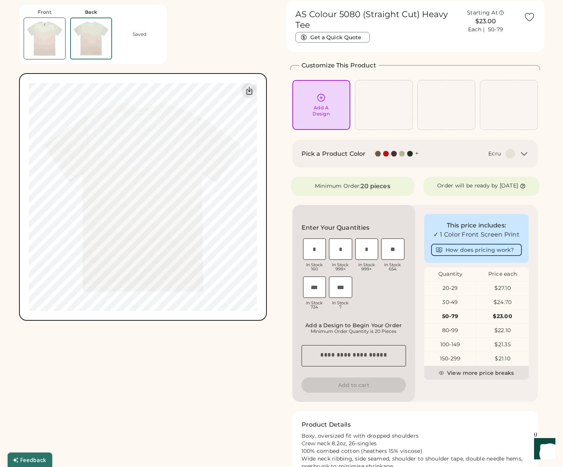
scroll to position [29, 0]
click at [315, 103] on div "Add A Design" at bounding box center [321, 104] width 47 height 24
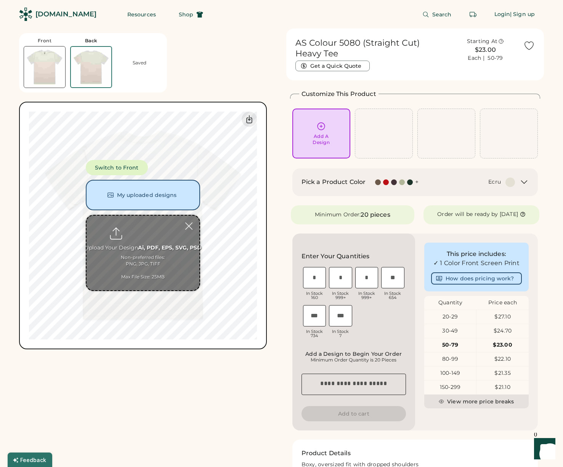
click at [152, 242] on input "file" at bounding box center [142, 253] width 113 height 75
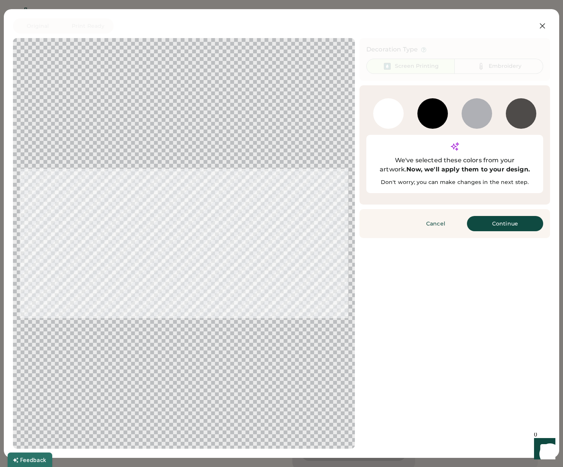
drag, startPoint x: 512, startPoint y: 196, endPoint x: 509, endPoint y: 200, distance: 5.2
click at [512, 209] on div "Cancel Finished Continue" at bounding box center [454, 223] width 191 height 29
click at [510, 216] on button "Continue" at bounding box center [505, 223] width 76 height 15
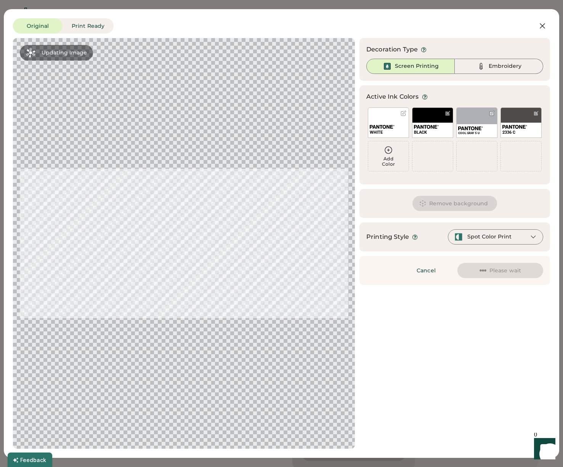
click at [510, 214] on div "Remove background Edit Background" at bounding box center [454, 203] width 191 height 29
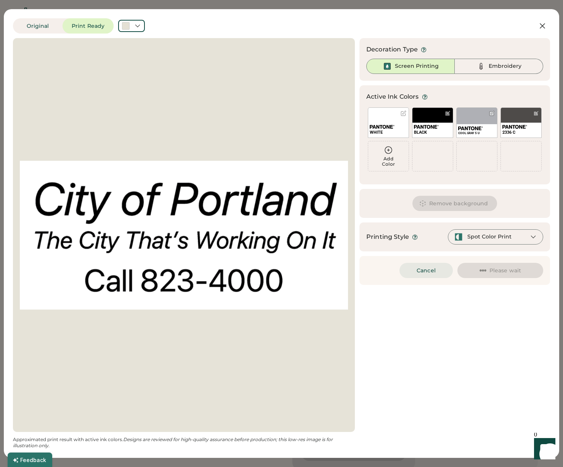
click at [430, 270] on button "Cancel" at bounding box center [425, 270] width 53 height 15
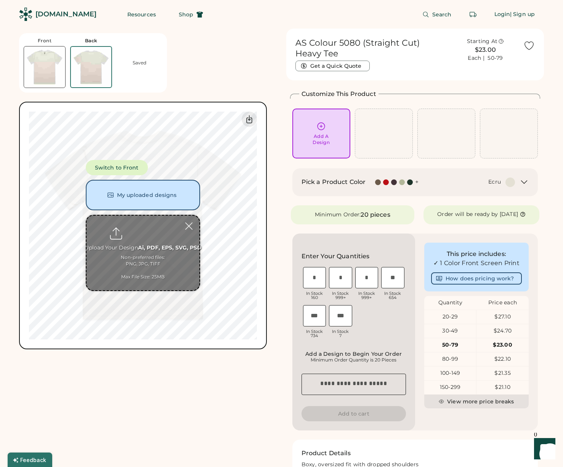
click at [145, 232] on input "file" at bounding box center [142, 253] width 113 height 75
type input "**********"
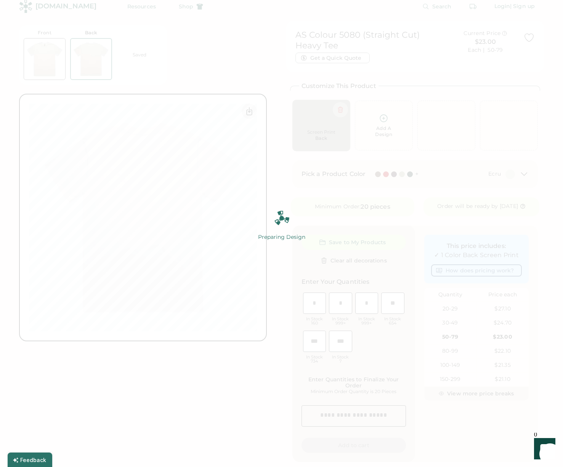
scroll to position [8, 0]
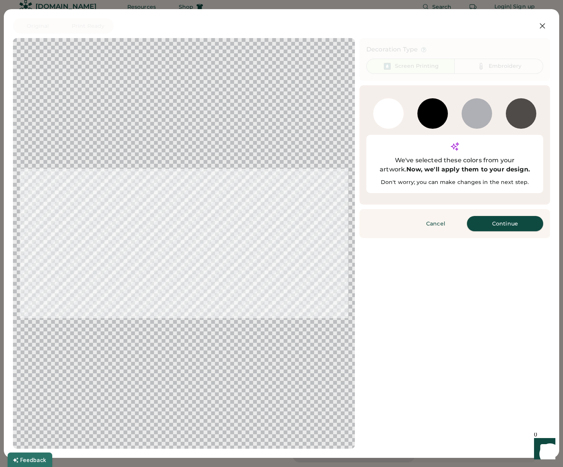
click at [520, 216] on button "Continue" at bounding box center [505, 223] width 76 height 15
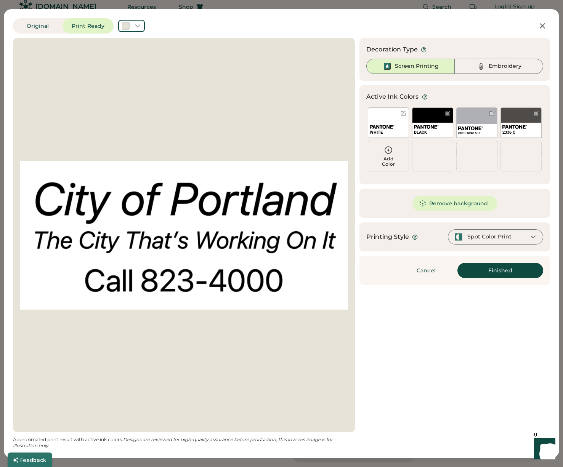
click at [452, 204] on button "Remove background" at bounding box center [454, 203] width 85 height 15
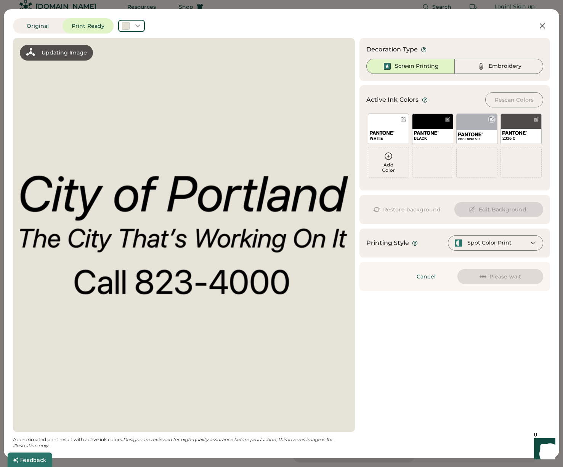
click at [492, 122] on div at bounding box center [492, 120] width 6 height 6
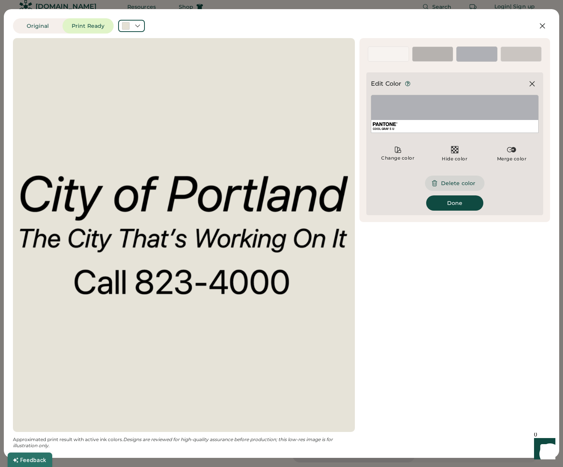
click at [448, 184] on button "Delete color" at bounding box center [454, 183] width 59 height 15
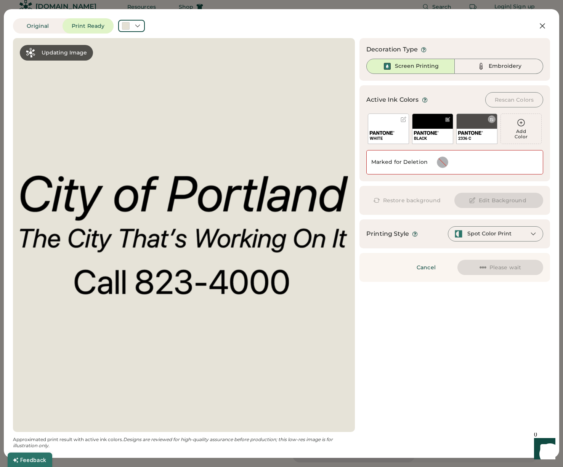
click at [482, 128] on div "2336 C" at bounding box center [476, 129] width 41 height 30
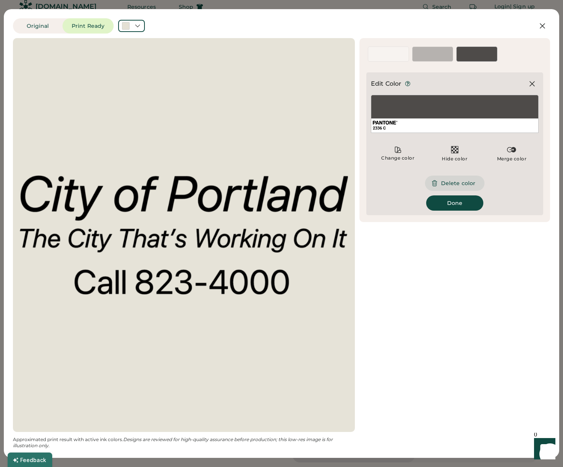
click at [463, 183] on button "Delete color" at bounding box center [454, 183] width 59 height 15
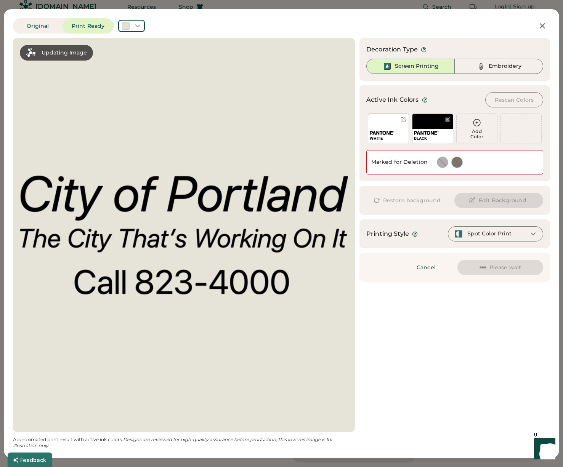
click at [392, 125] on div "WHITE" at bounding box center [388, 129] width 41 height 30
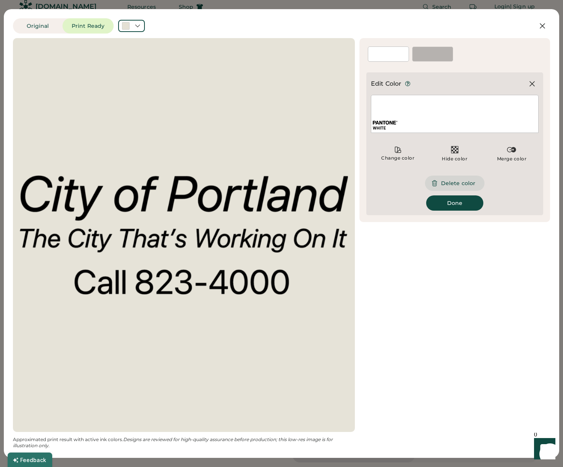
click at [461, 184] on button "Delete color" at bounding box center [454, 183] width 59 height 15
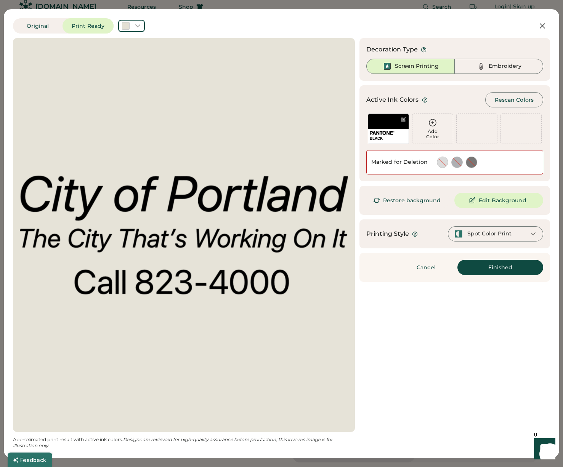
click at [494, 234] on div "Spot Color Print" at bounding box center [489, 234] width 44 height 8
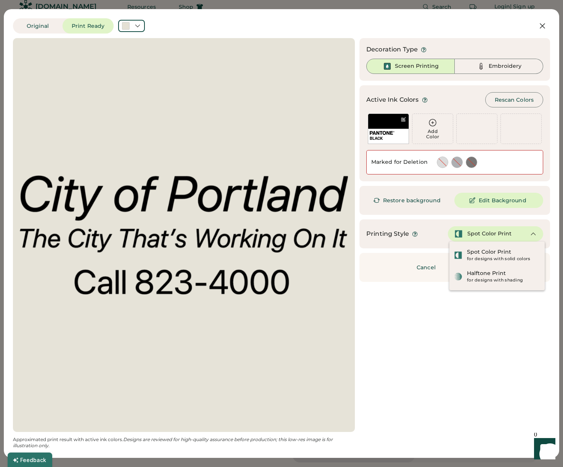
click at [413, 327] on div "Updating Image Approximated print result with active ink colors. Designs are re…" at bounding box center [281, 243] width 537 height 411
click at [502, 253] on div "Spot Color Print" at bounding box center [489, 252] width 44 height 8
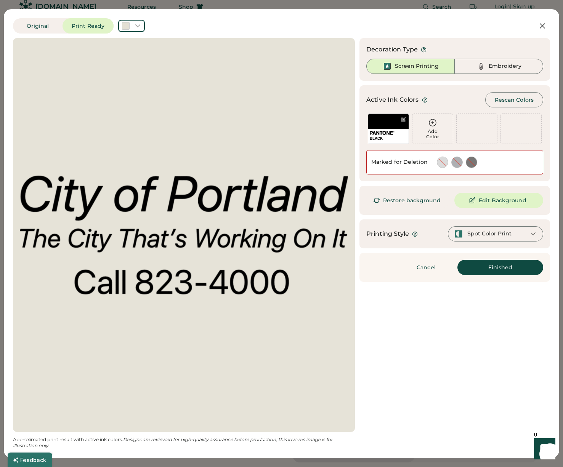
click at [496, 270] on button "Finished" at bounding box center [500, 267] width 86 height 15
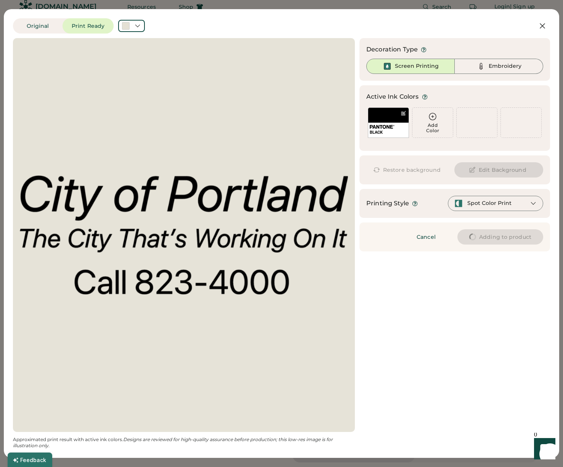
type input "****"
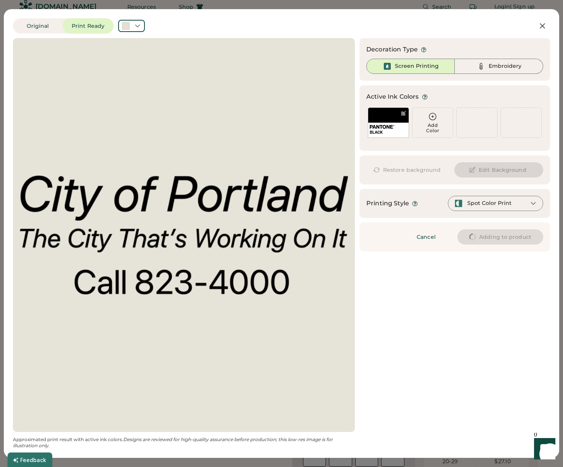
type input "****"
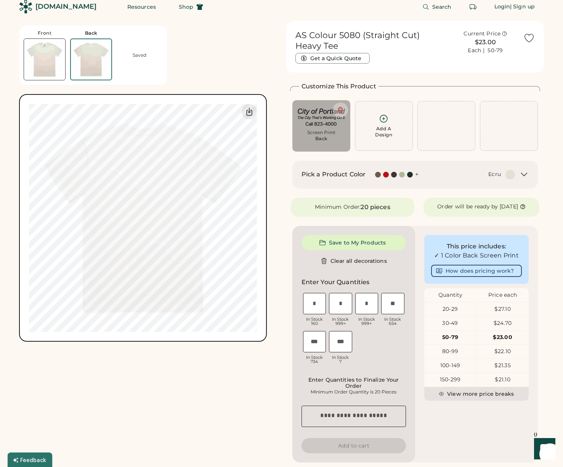
type input "****"
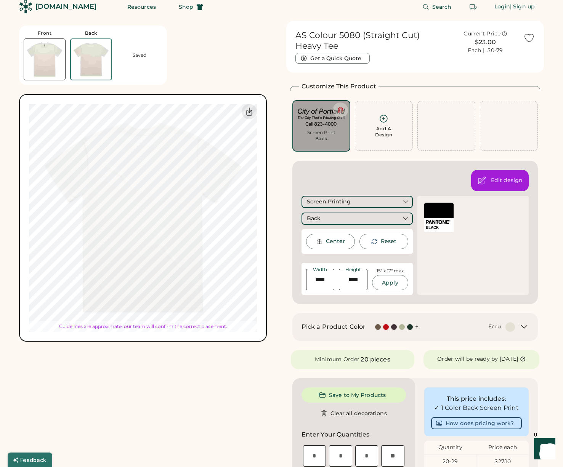
type input "*****"
type input "****"
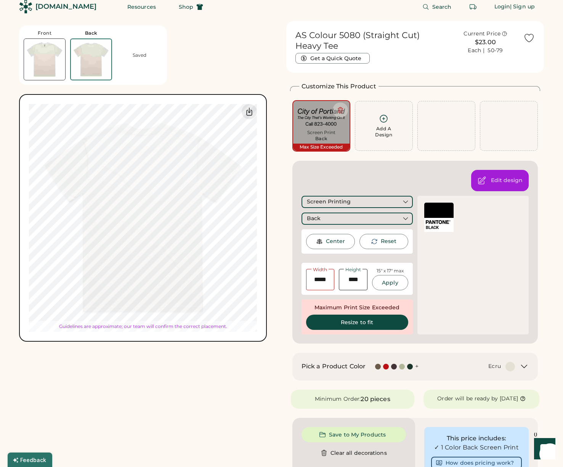
type input "*****"
type input "****"
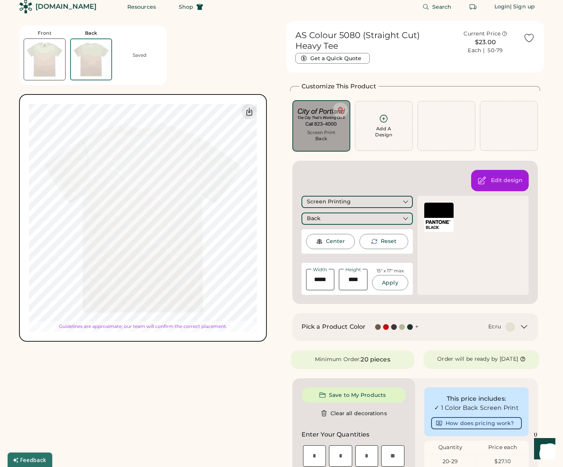
type input "*****"
type input "****"
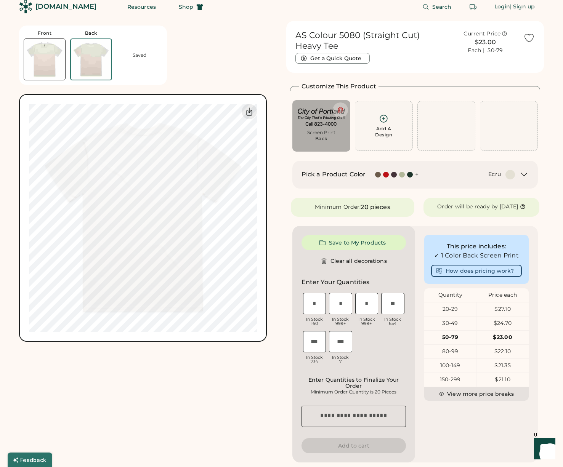
type input "*****"
type input "****"
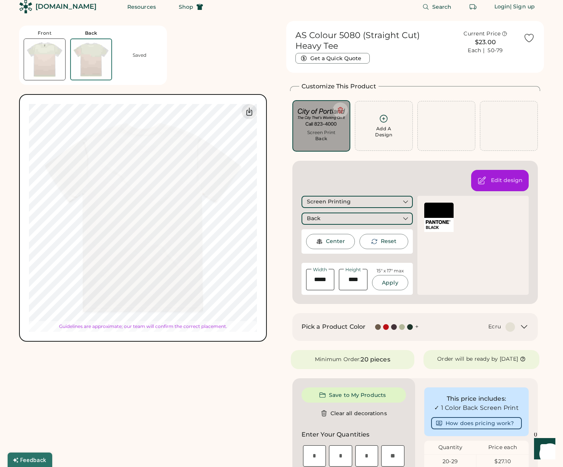
type input "*****"
type input "****"
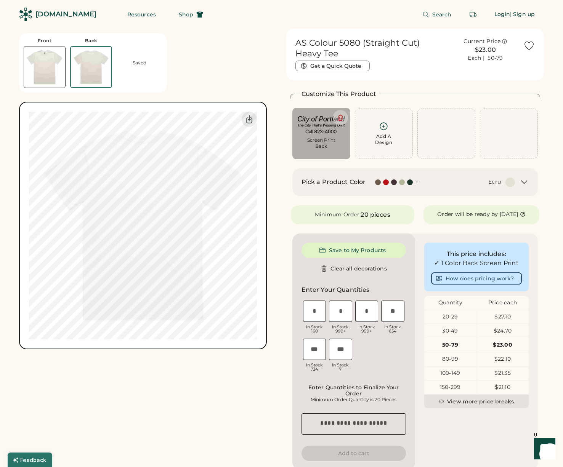
scroll to position [0, 0]
click at [383, 138] on div "Add A Design" at bounding box center [383, 139] width 17 height 12
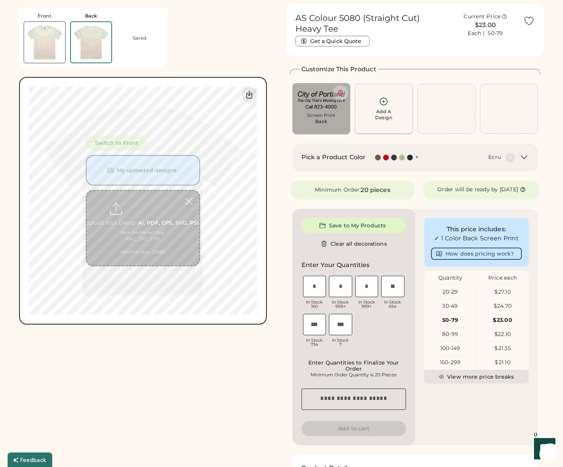
scroll to position [29, 0]
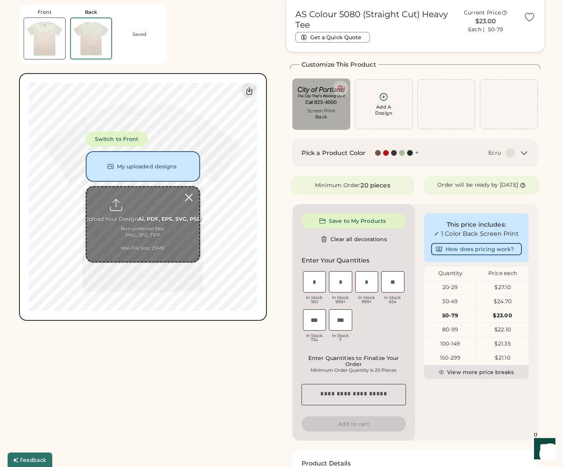
click at [187, 199] on div at bounding box center [188, 197] width 13 height 13
